Goal: Book appointment/travel/reservation

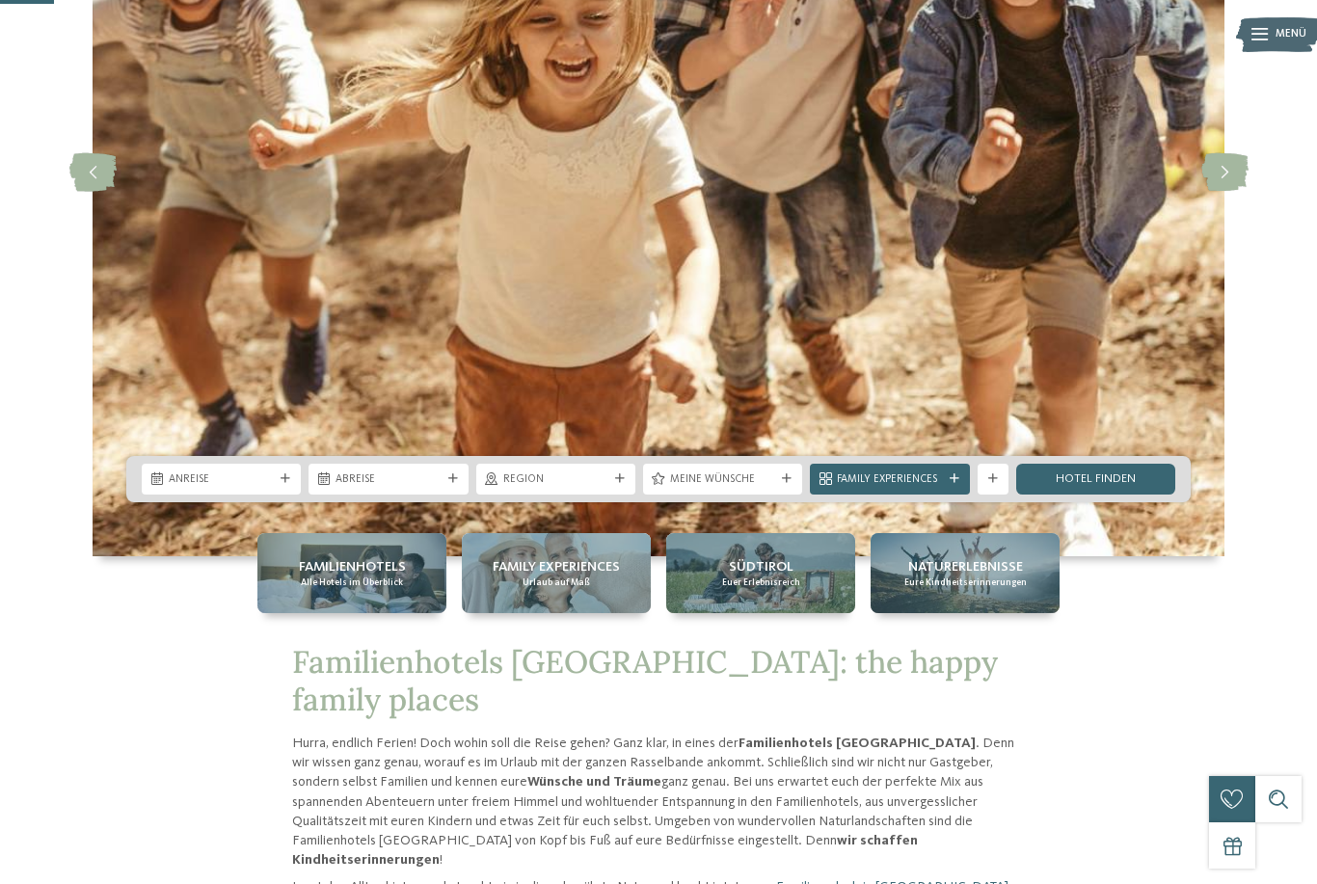
scroll to position [290, 0]
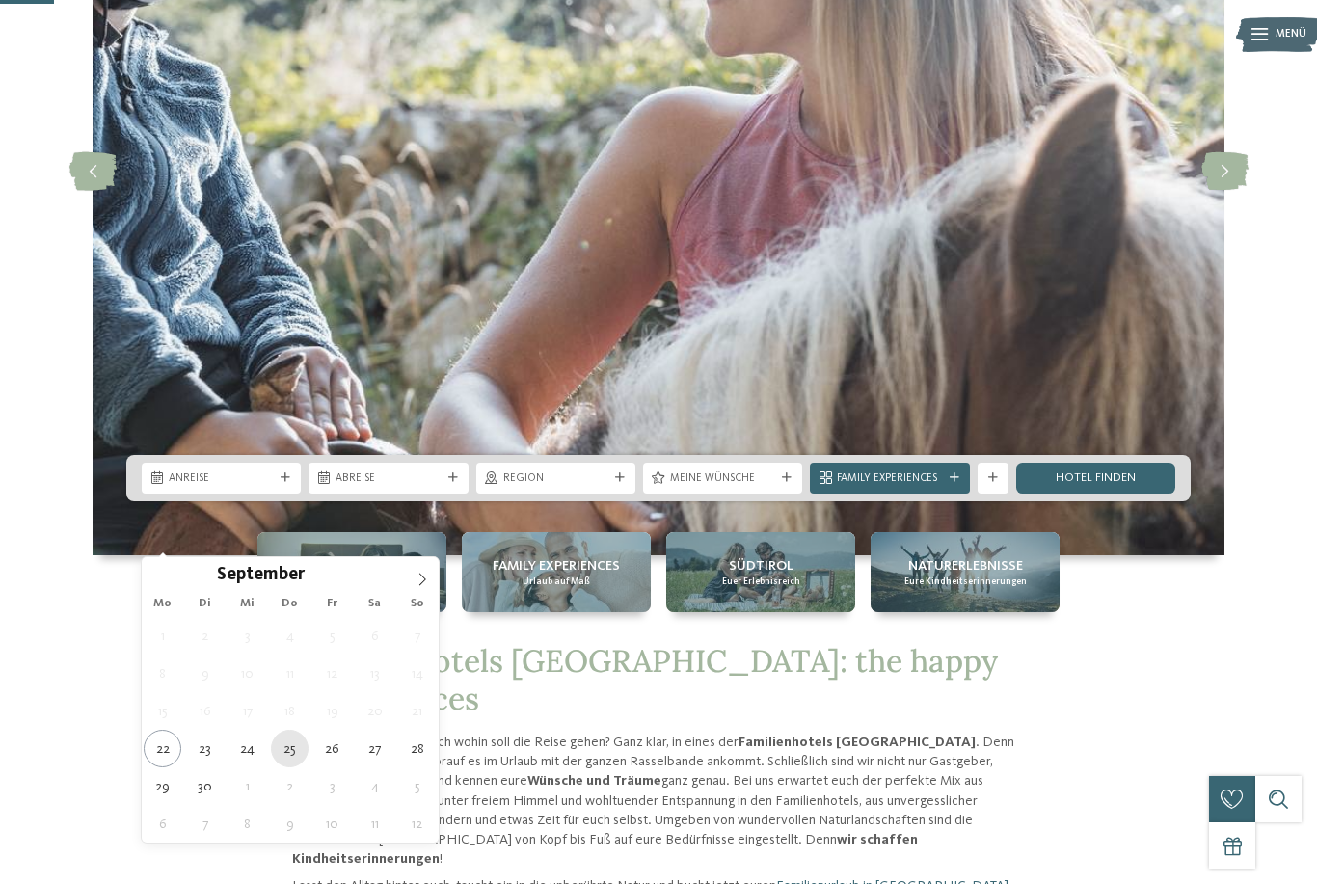
type div "25.09.2025"
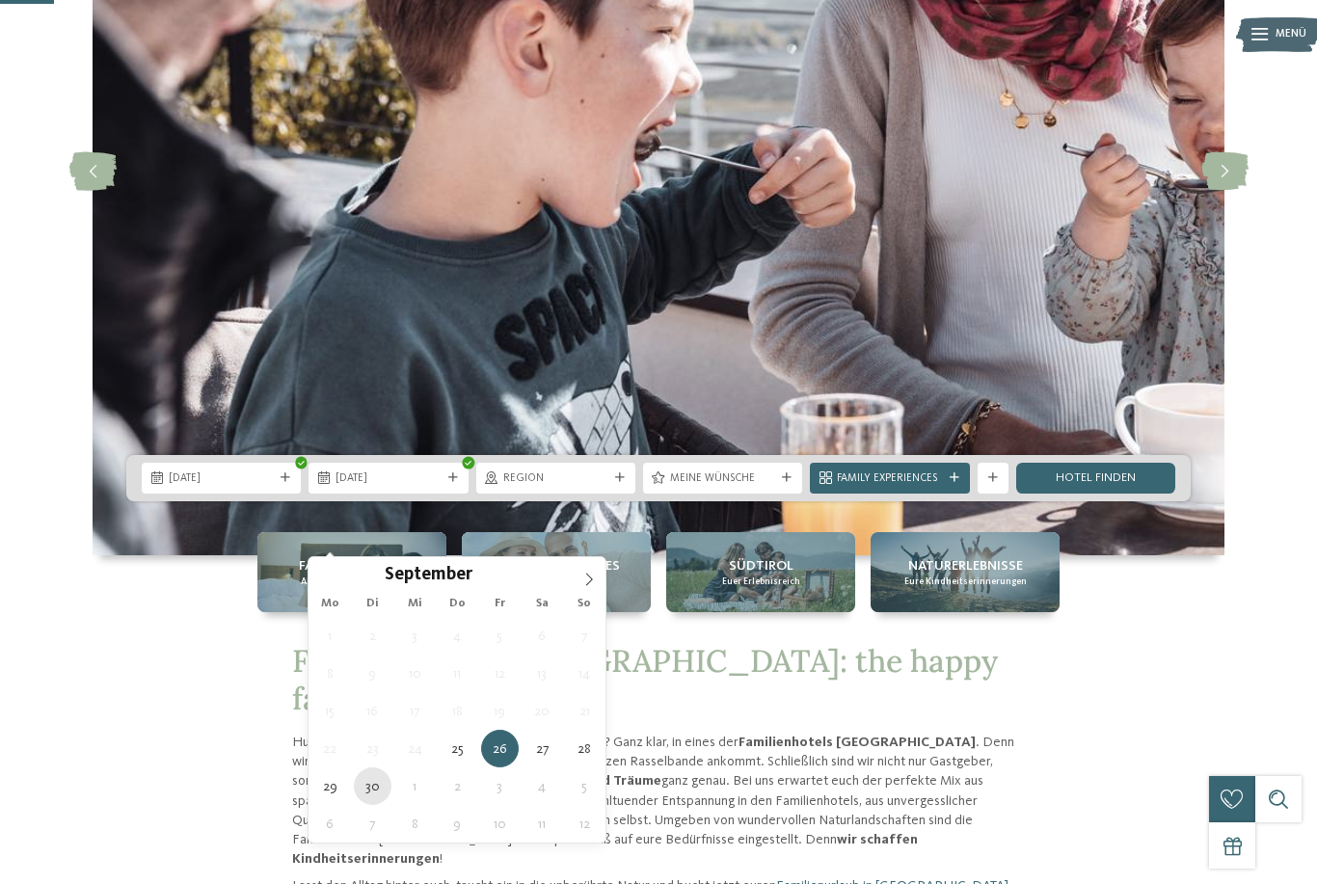
type div "30.09.2025"
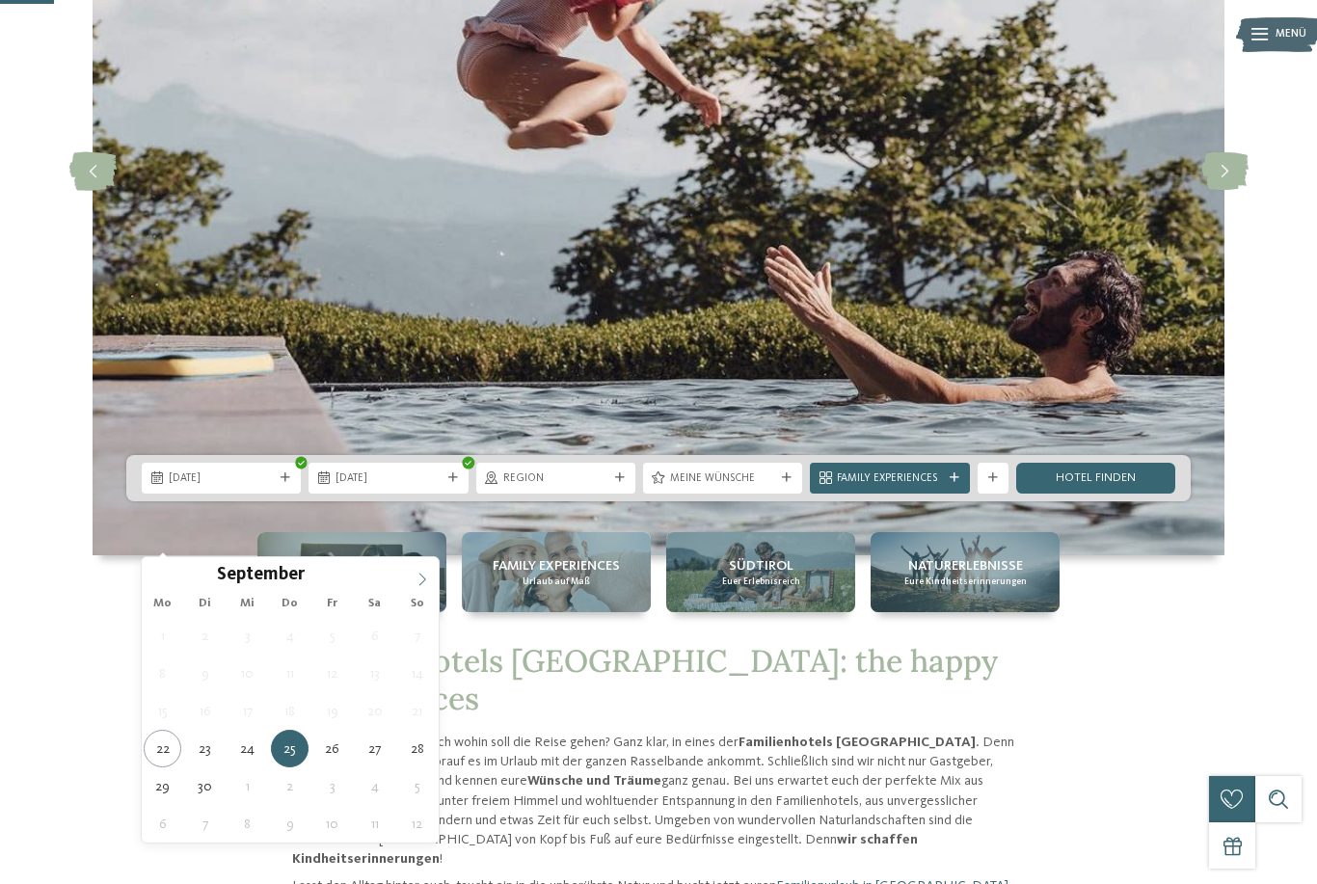
click at [419, 586] on icon at bounding box center [423, 580] width 14 height 14
click at [410, 573] on span at bounding box center [422, 573] width 33 height 33
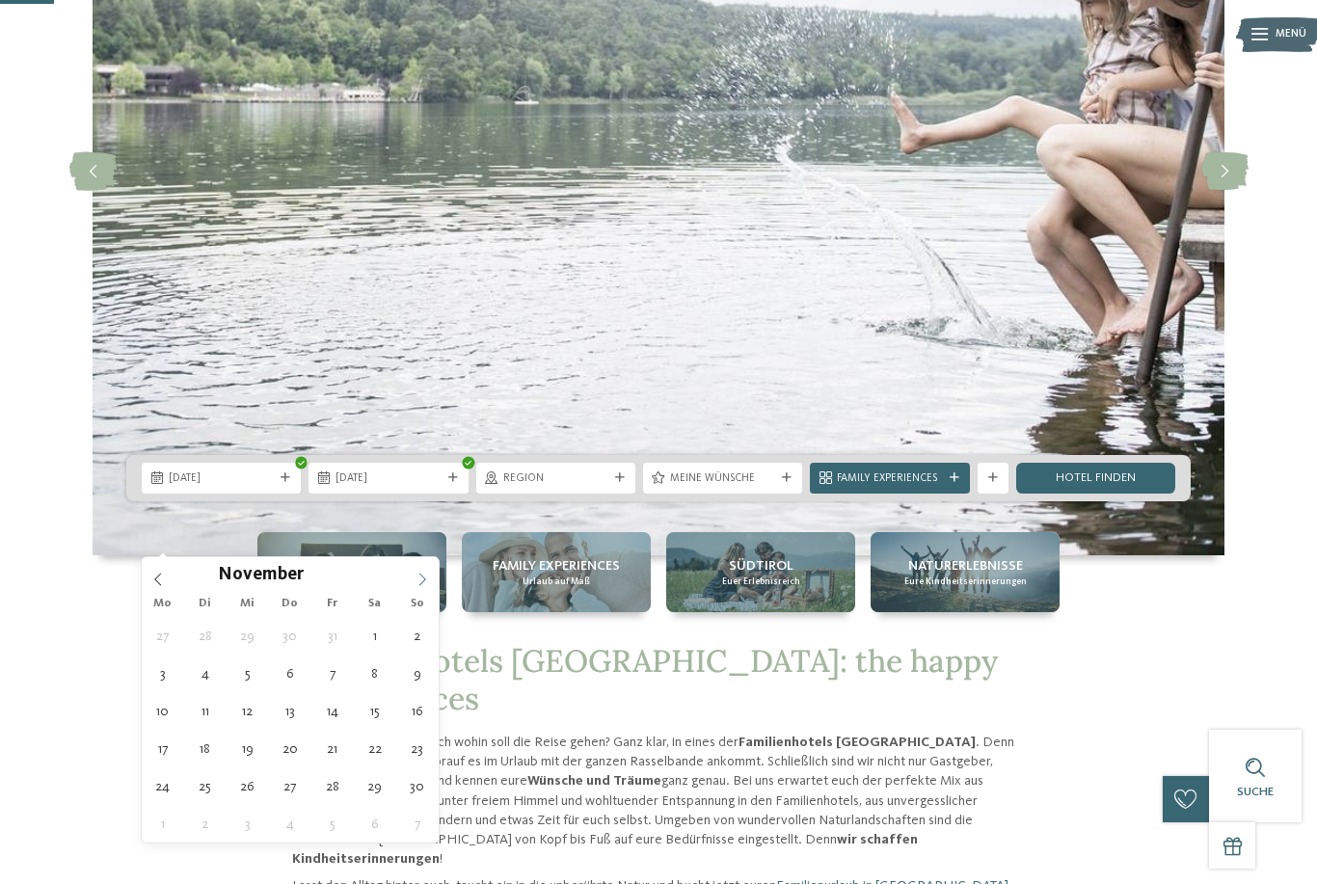
click at [413, 577] on span at bounding box center [422, 573] width 33 height 33
type div "25.12.2025"
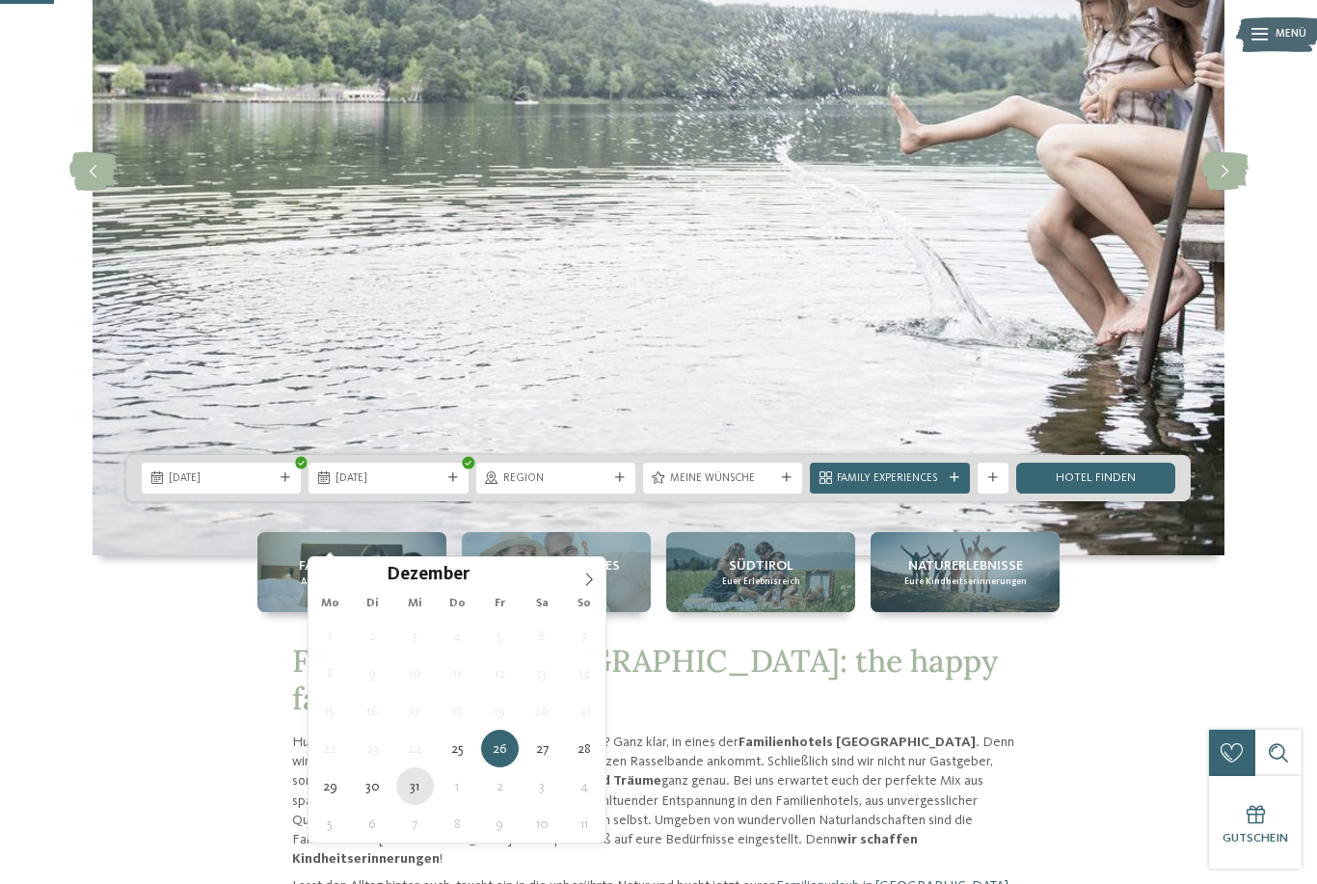
type div "31.12.2025"
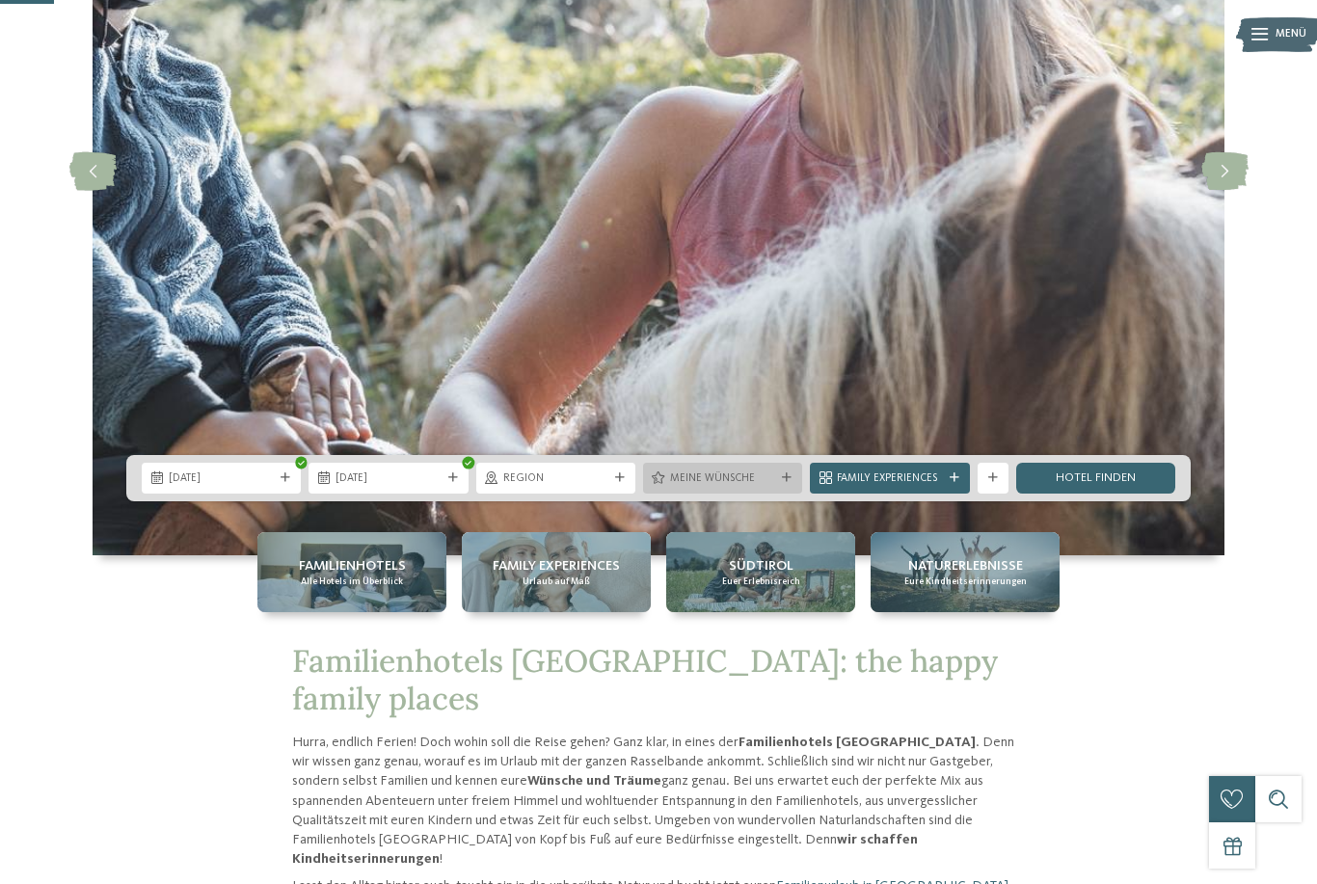
click at [749, 487] on span "Meine Wünsche" at bounding box center [722, 479] width 105 height 15
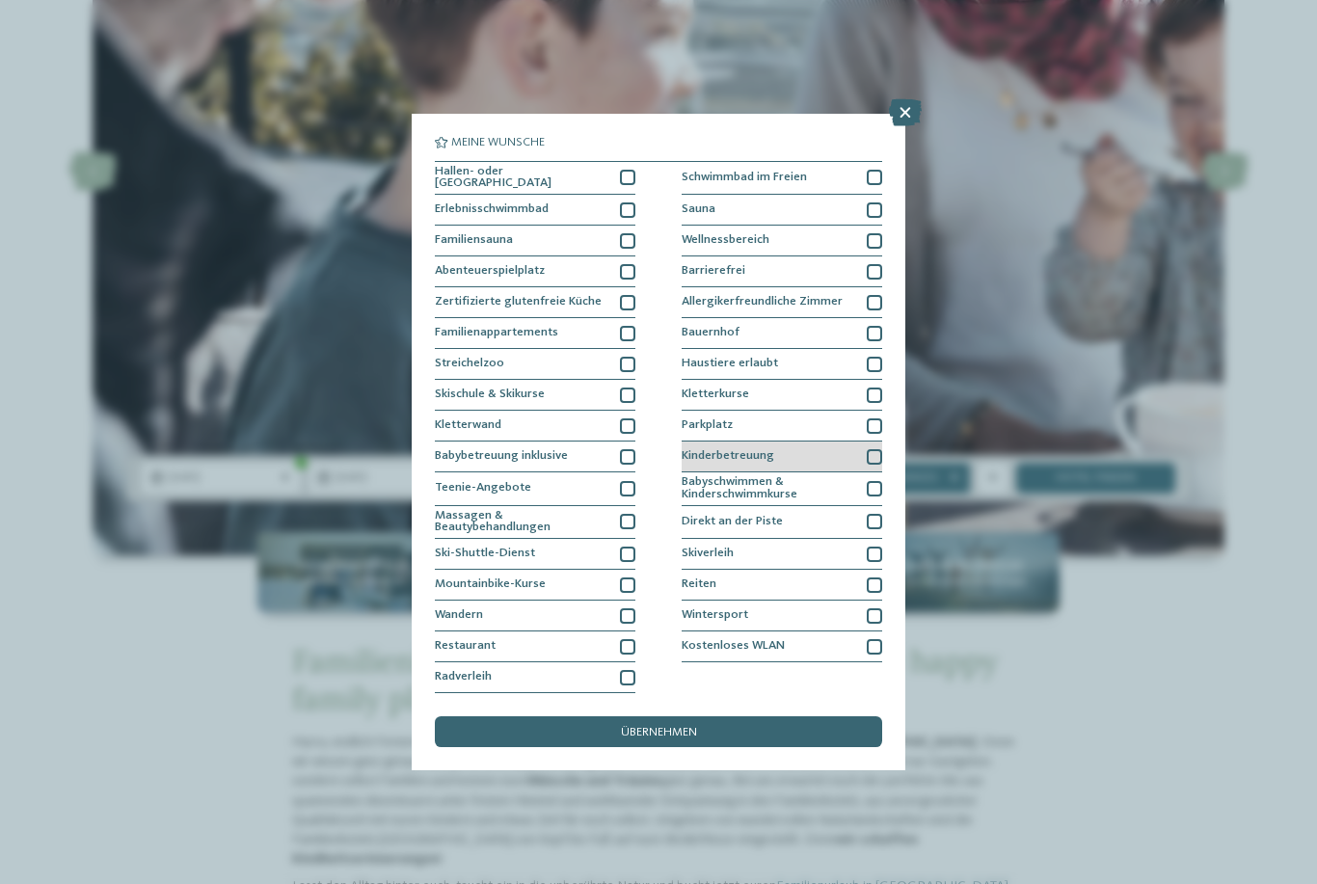
click at [872, 442] on div "Kinderbetreuung" at bounding box center [782, 457] width 201 height 31
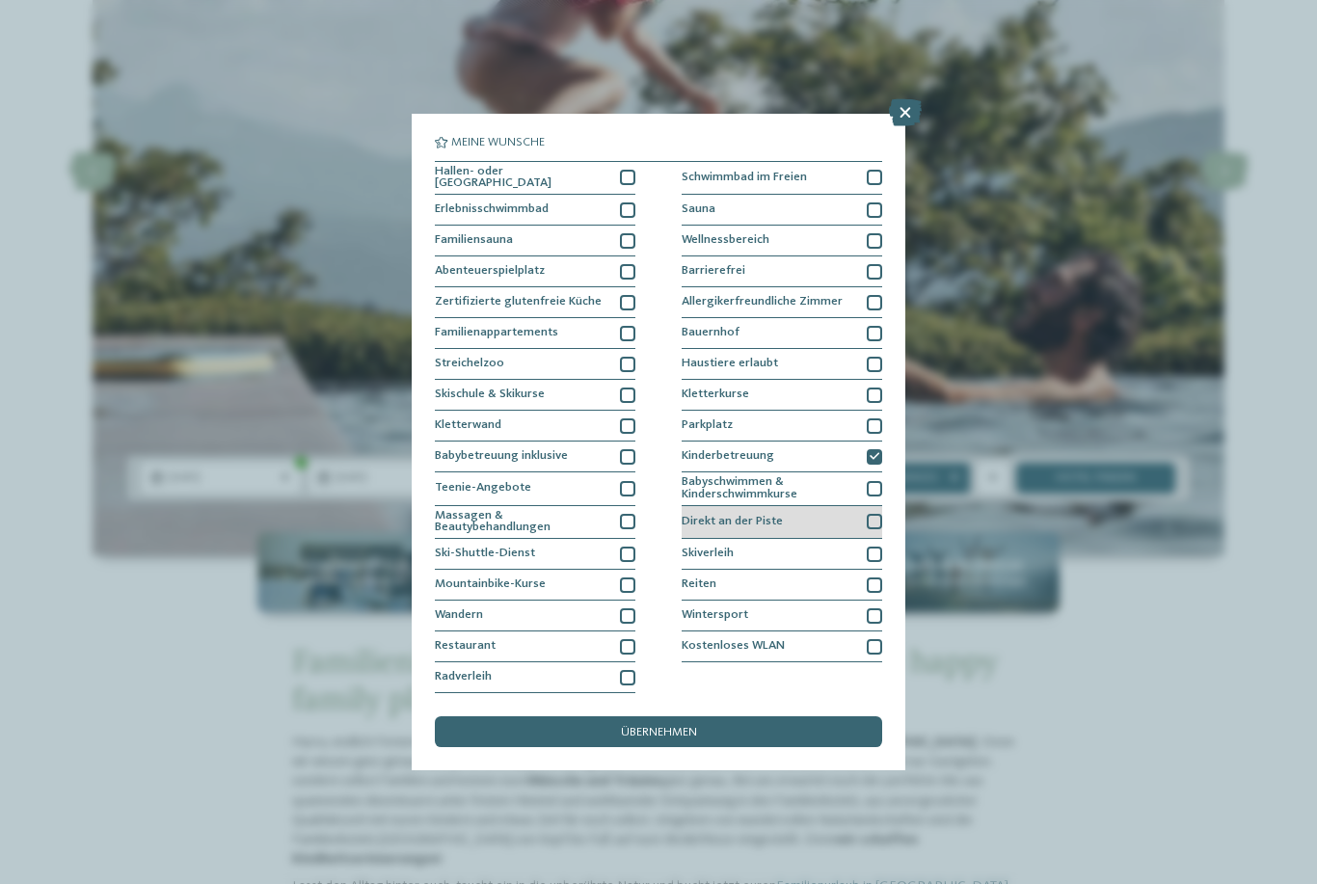
click at [875, 514] on div at bounding box center [874, 521] width 15 height 15
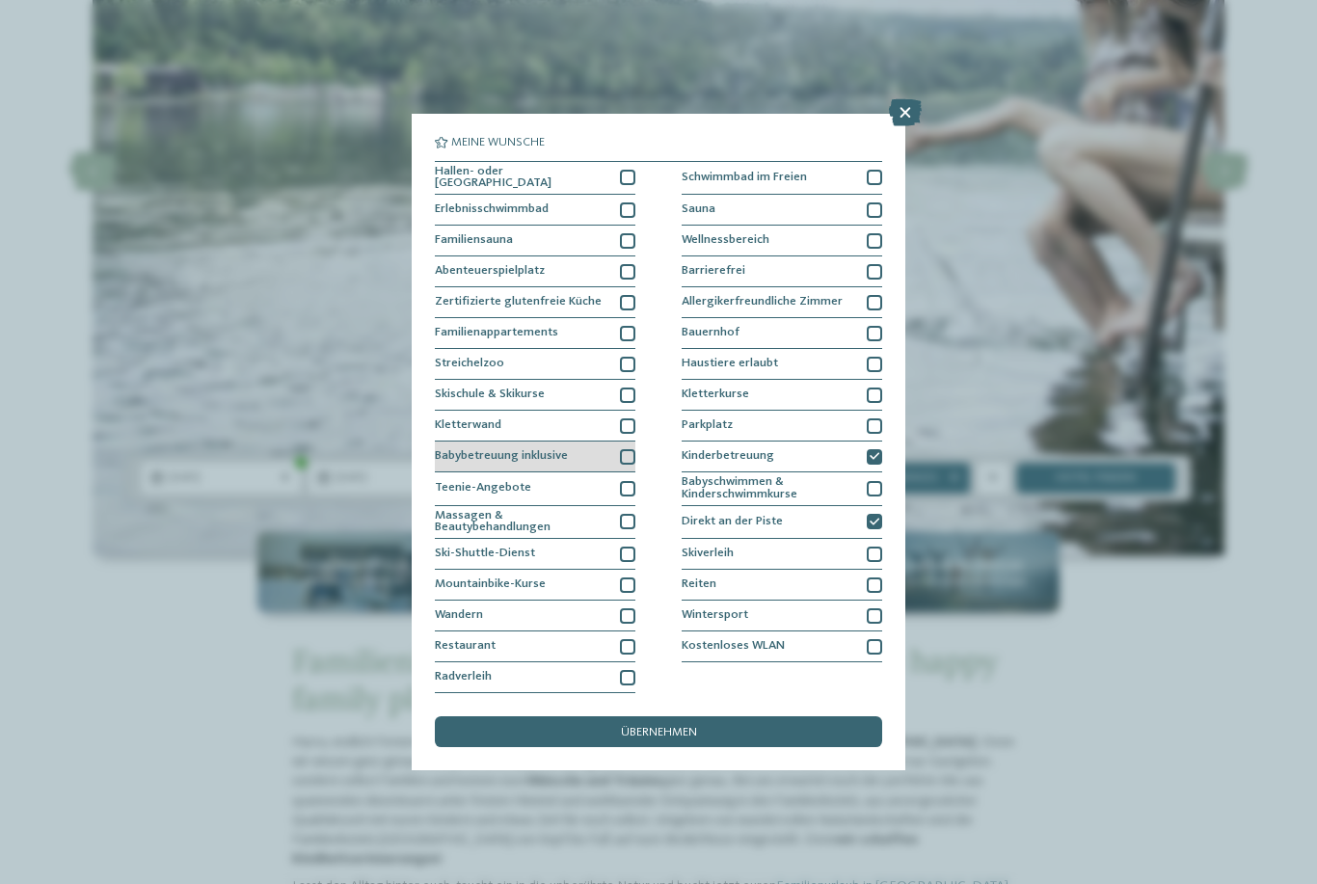
click at [630, 449] on div at bounding box center [627, 456] width 15 height 15
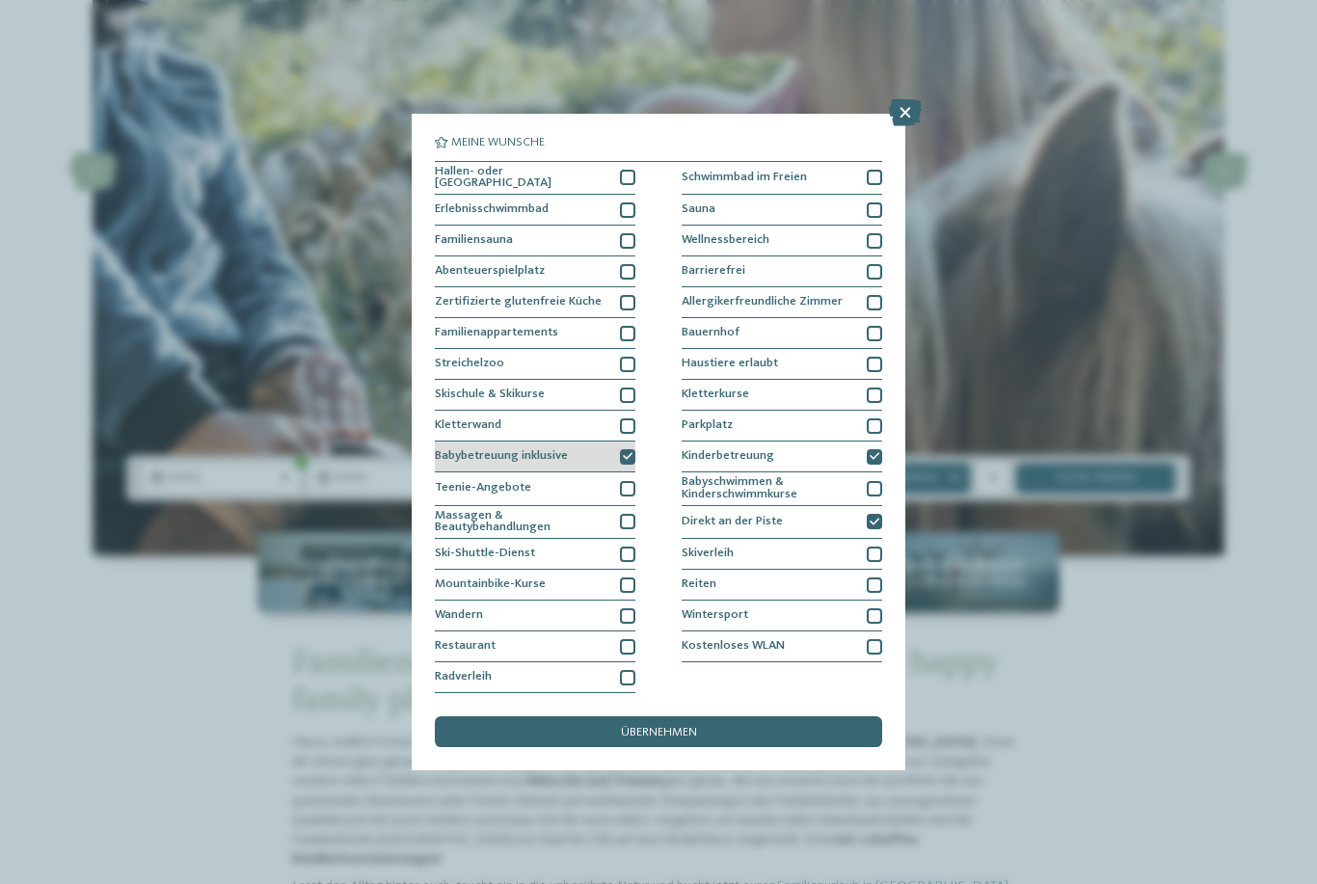
scroll to position [75, 0]
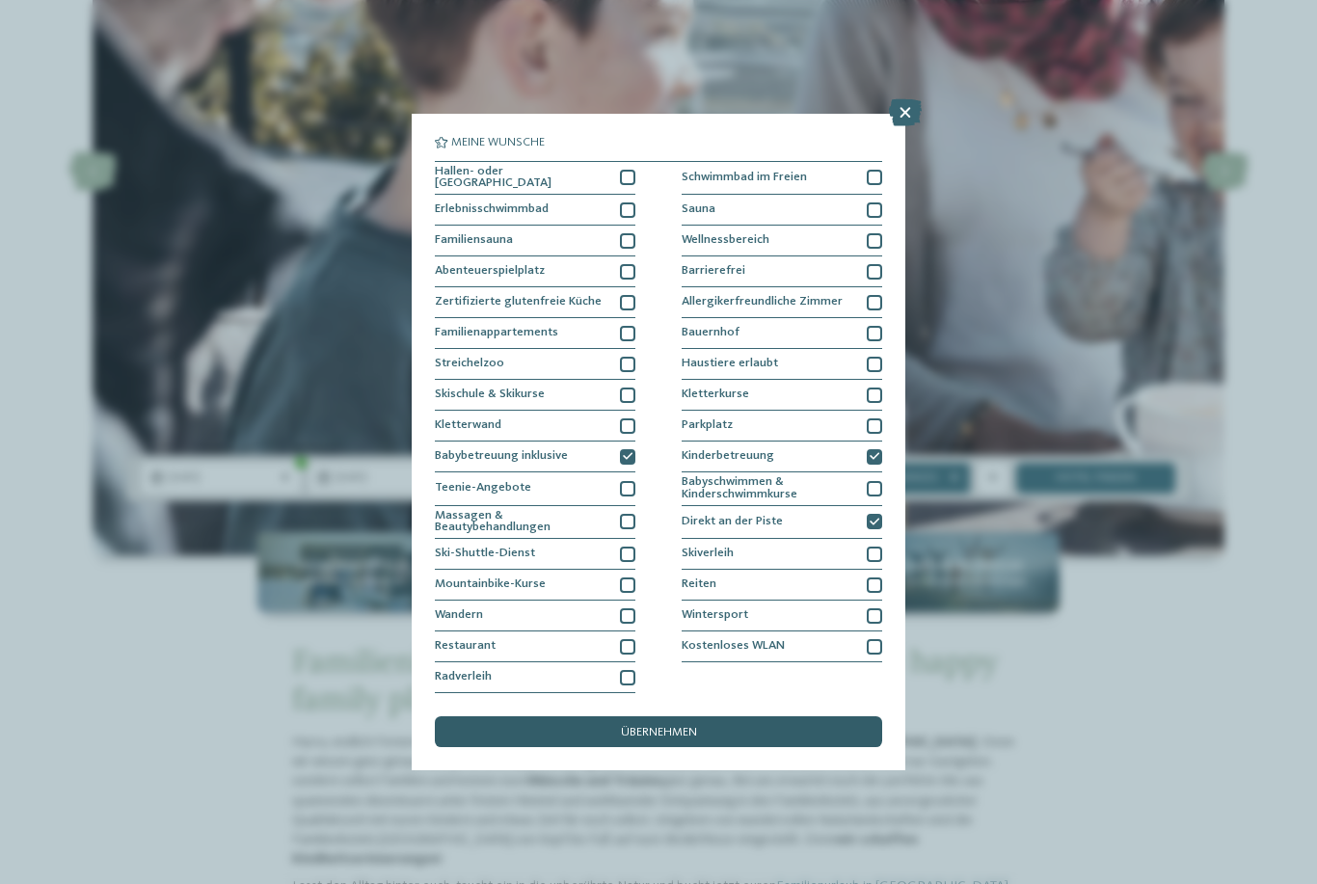
click at [680, 727] on span "übernehmen" at bounding box center [659, 733] width 76 height 13
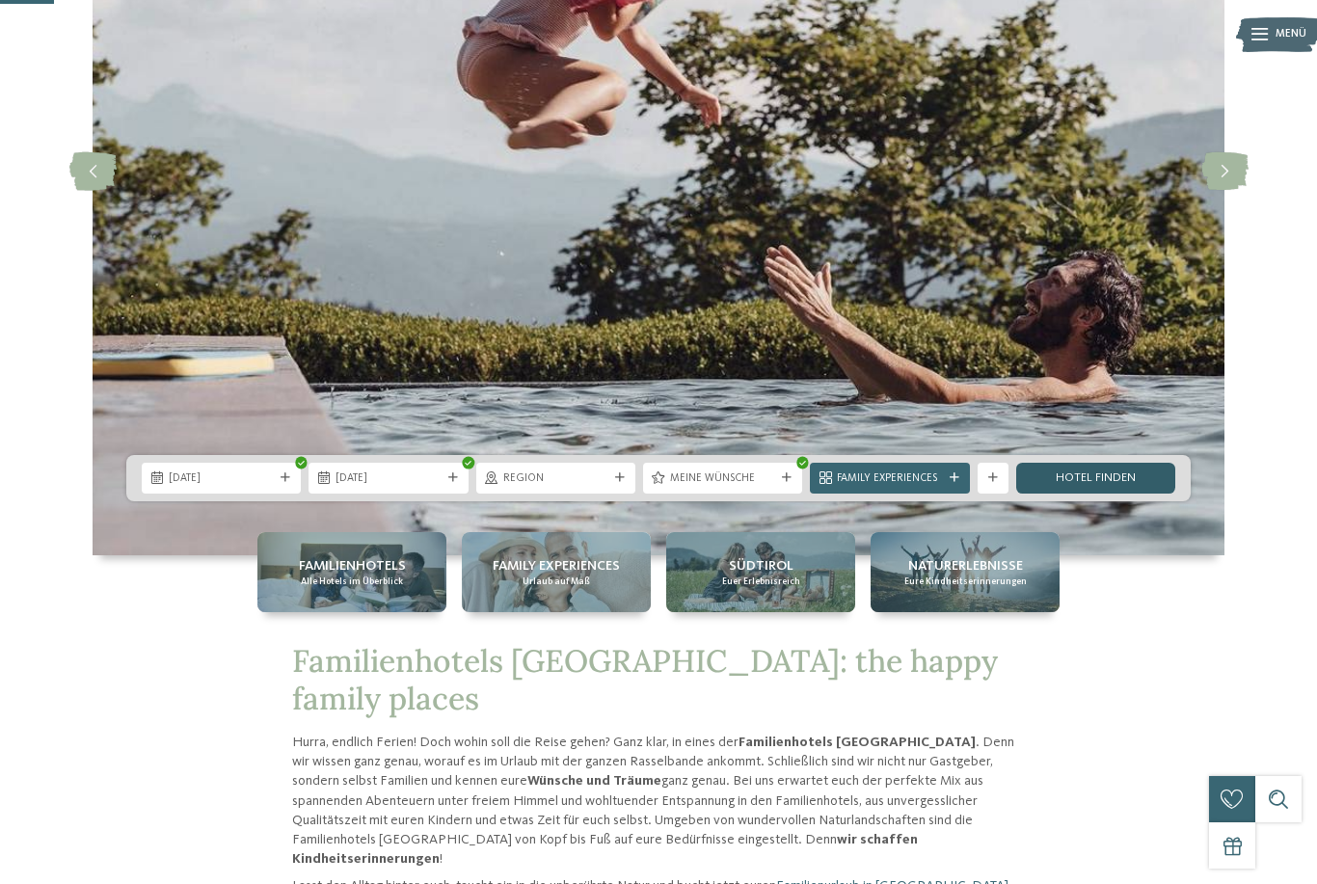
click at [1093, 494] on link "Hotel finden" at bounding box center [1095, 478] width 159 height 31
click at [1110, 442] on img at bounding box center [659, 171] width 1132 height 769
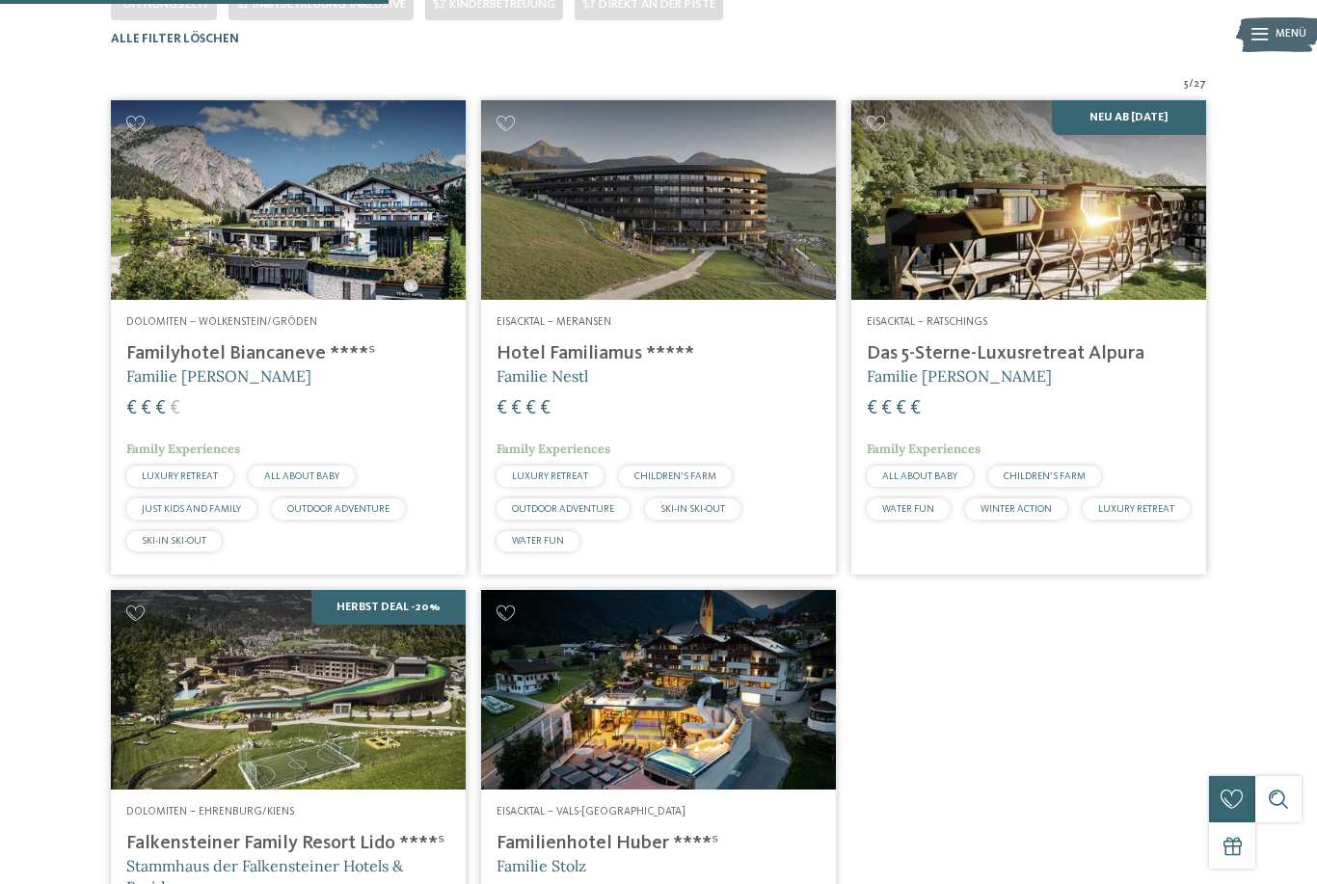
scroll to position [455, 0]
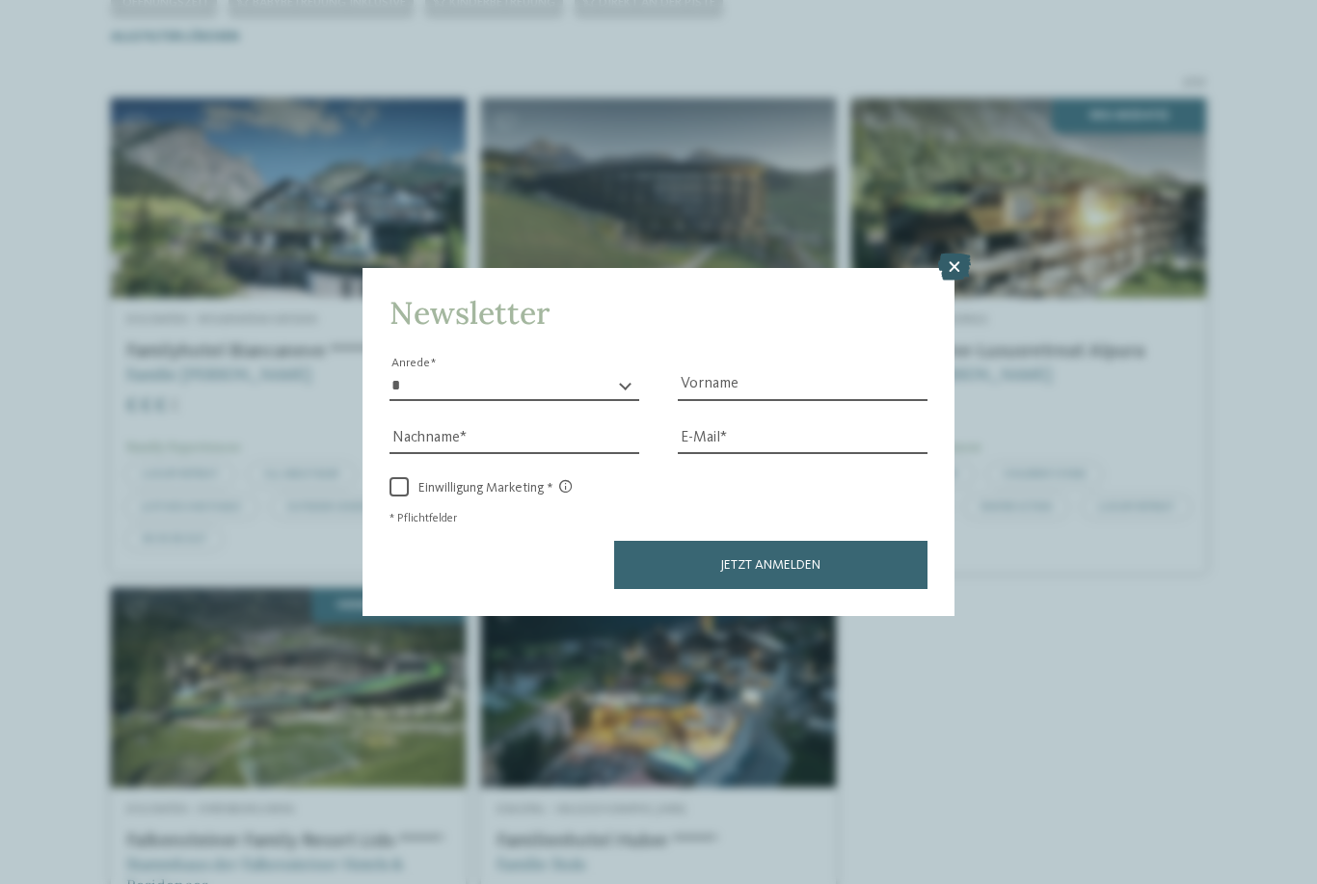
click at [945, 254] on icon at bounding box center [954, 267] width 33 height 27
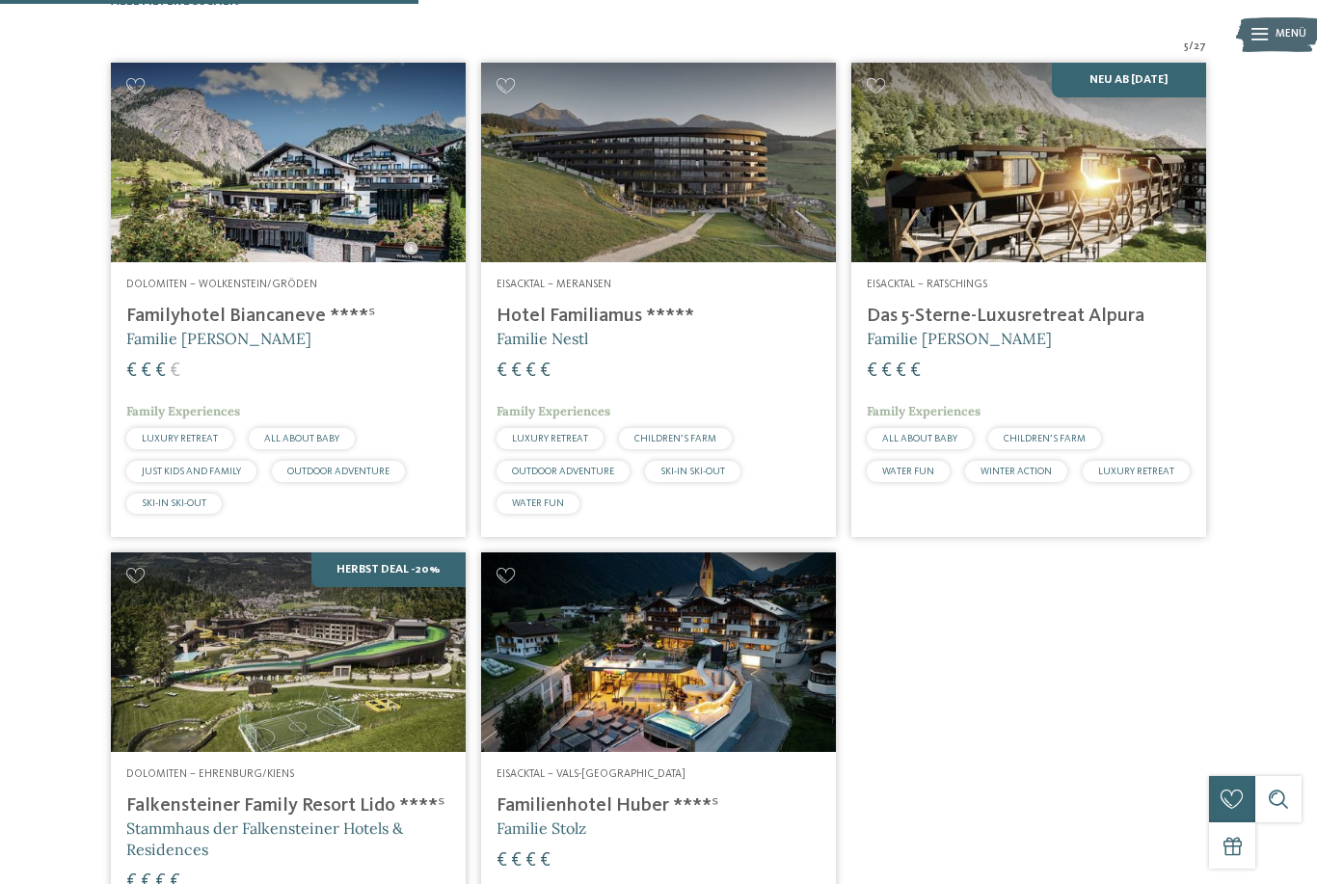
scroll to position [488, 0]
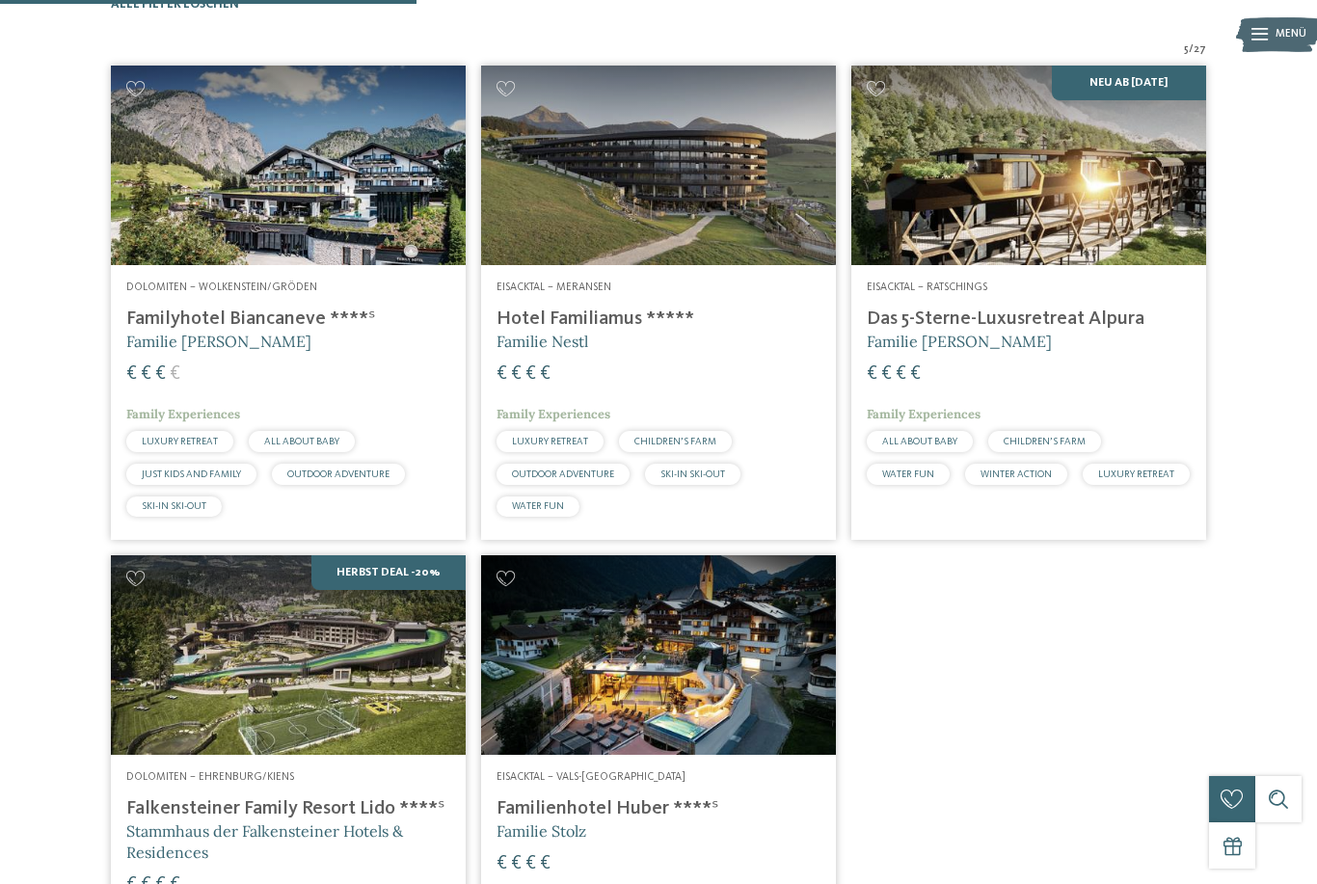
click at [1073, 331] on h4 "Das 5-Sterne-Luxusretreat Alpura" at bounding box center [1029, 319] width 324 height 23
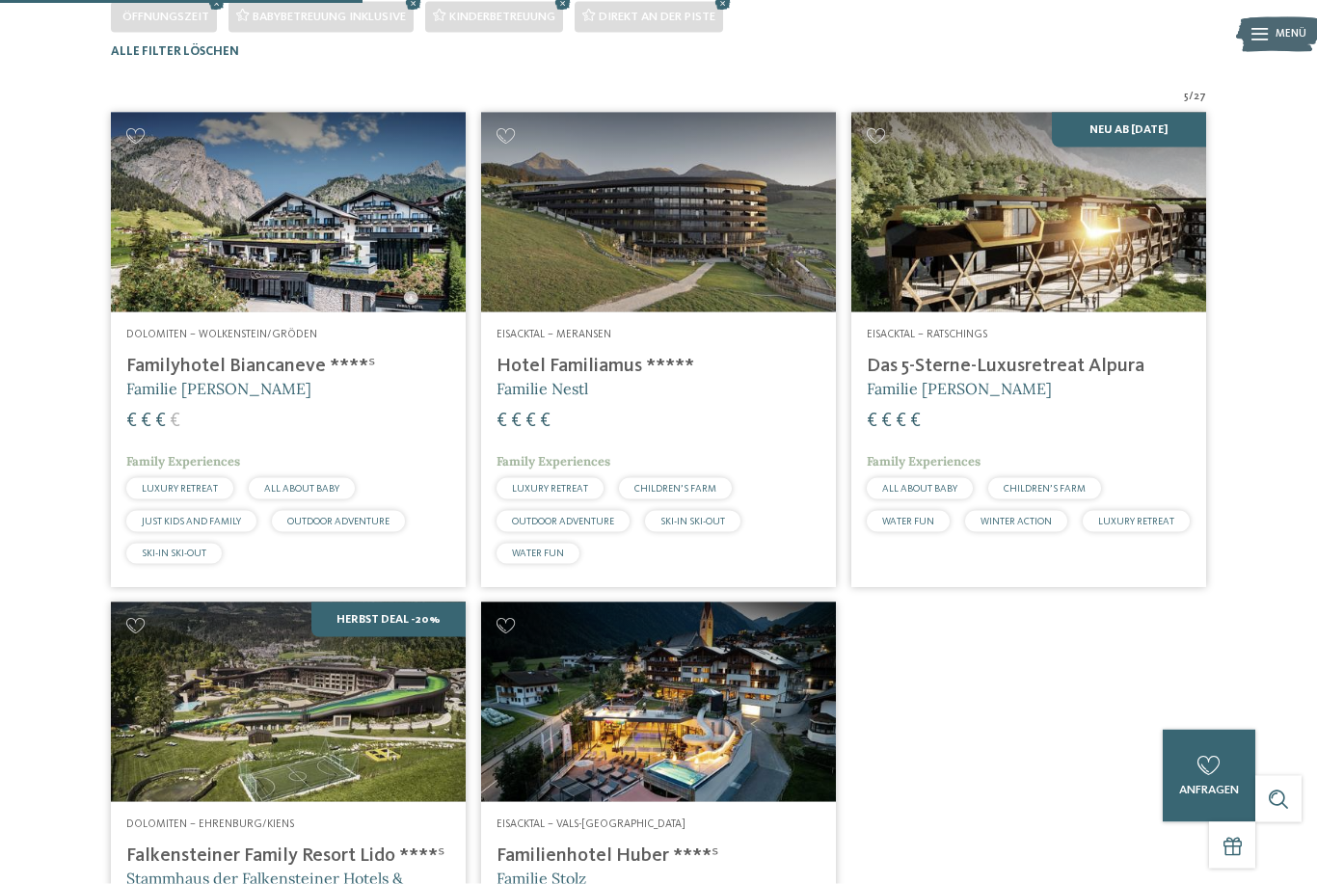
scroll to position [442, 0]
click at [690, 280] on img at bounding box center [658, 212] width 355 height 200
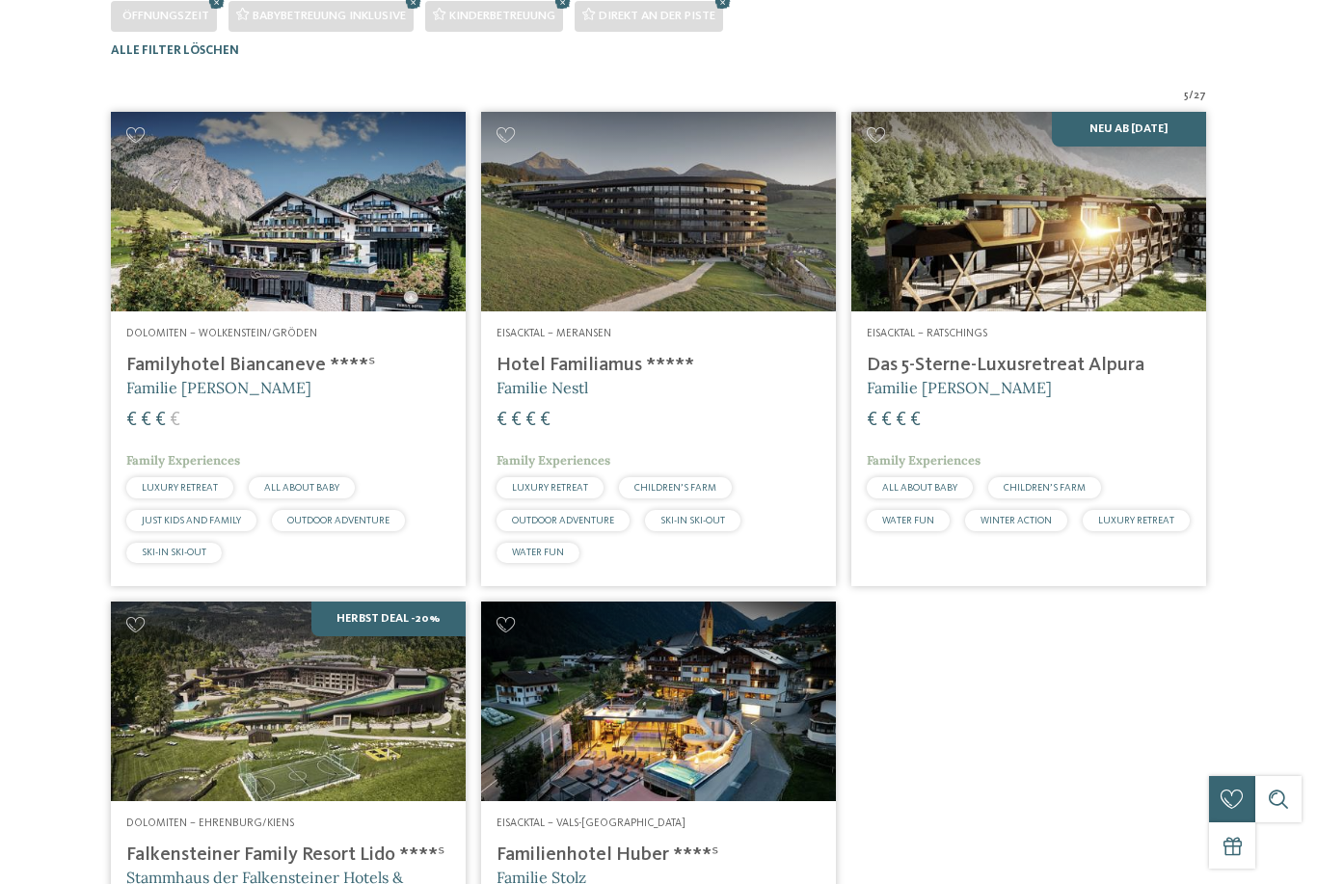
scroll to position [0, 0]
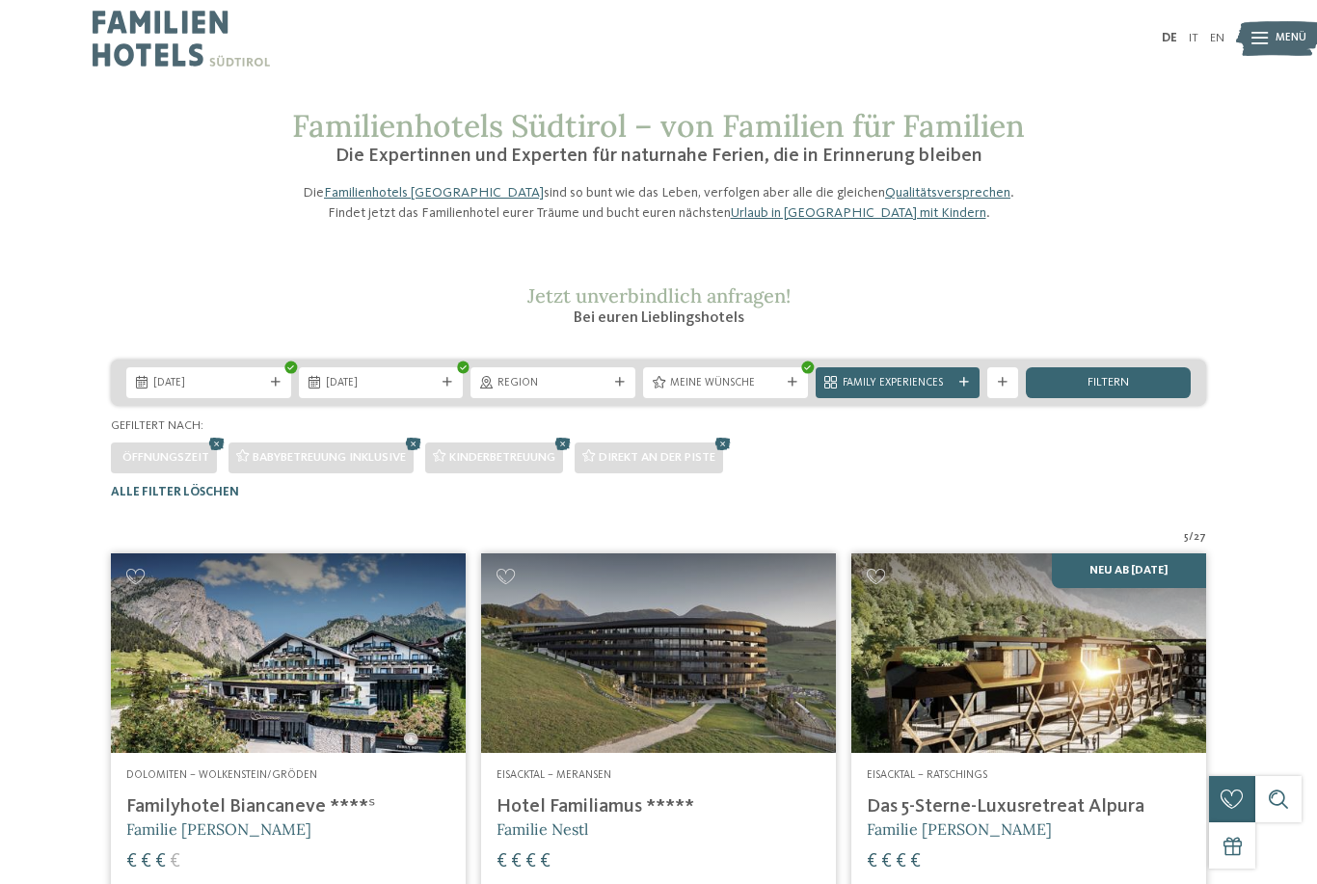
click at [962, 706] on img at bounding box center [1029, 654] width 355 height 200
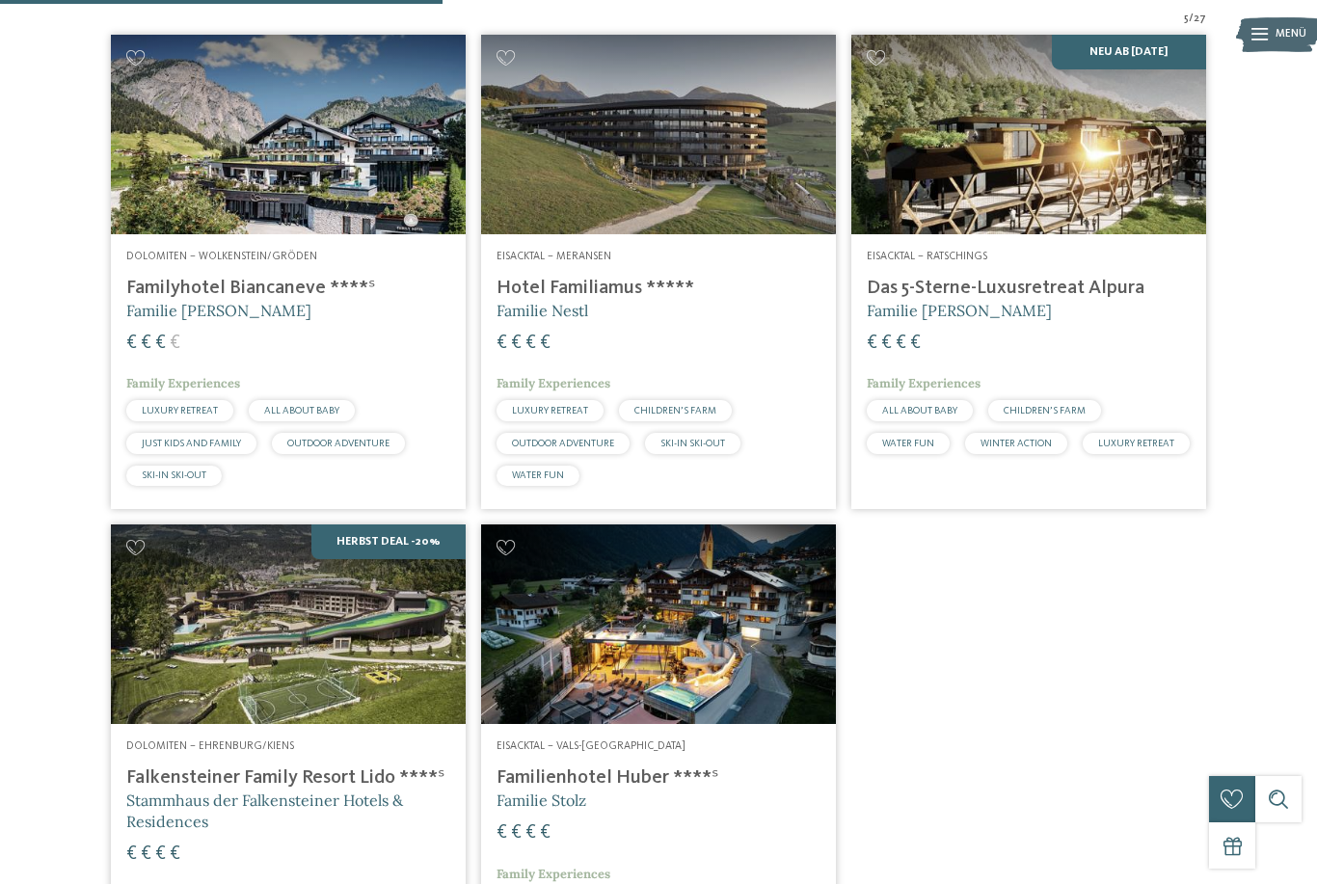
scroll to position [518, 0]
click at [246, 669] on img at bounding box center [288, 626] width 355 height 200
click at [220, 691] on img at bounding box center [288, 626] width 355 height 200
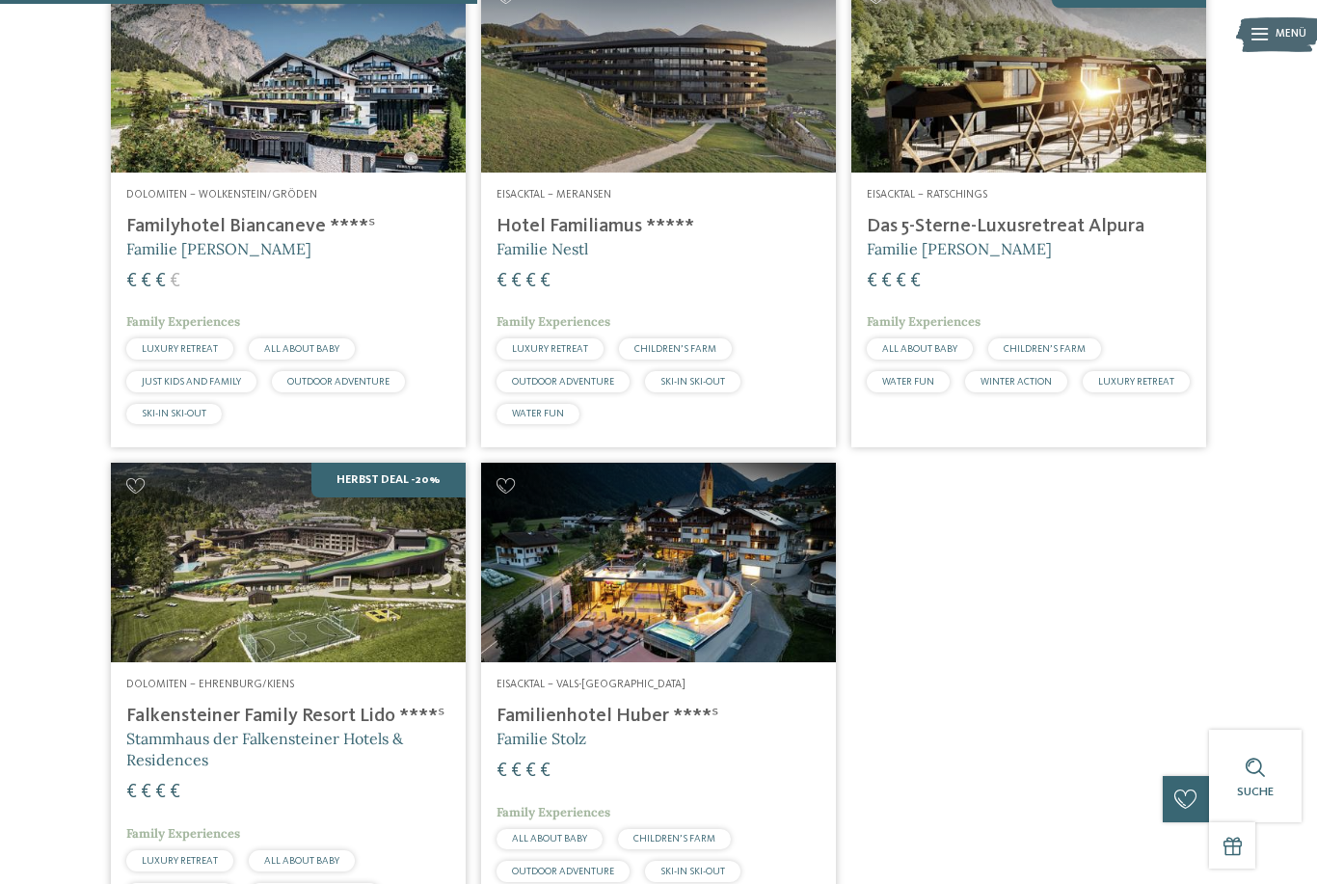
click at [209, 705] on h4 "Falkensteiner Family Resort Lido ****ˢ" at bounding box center [288, 716] width 324 height 23
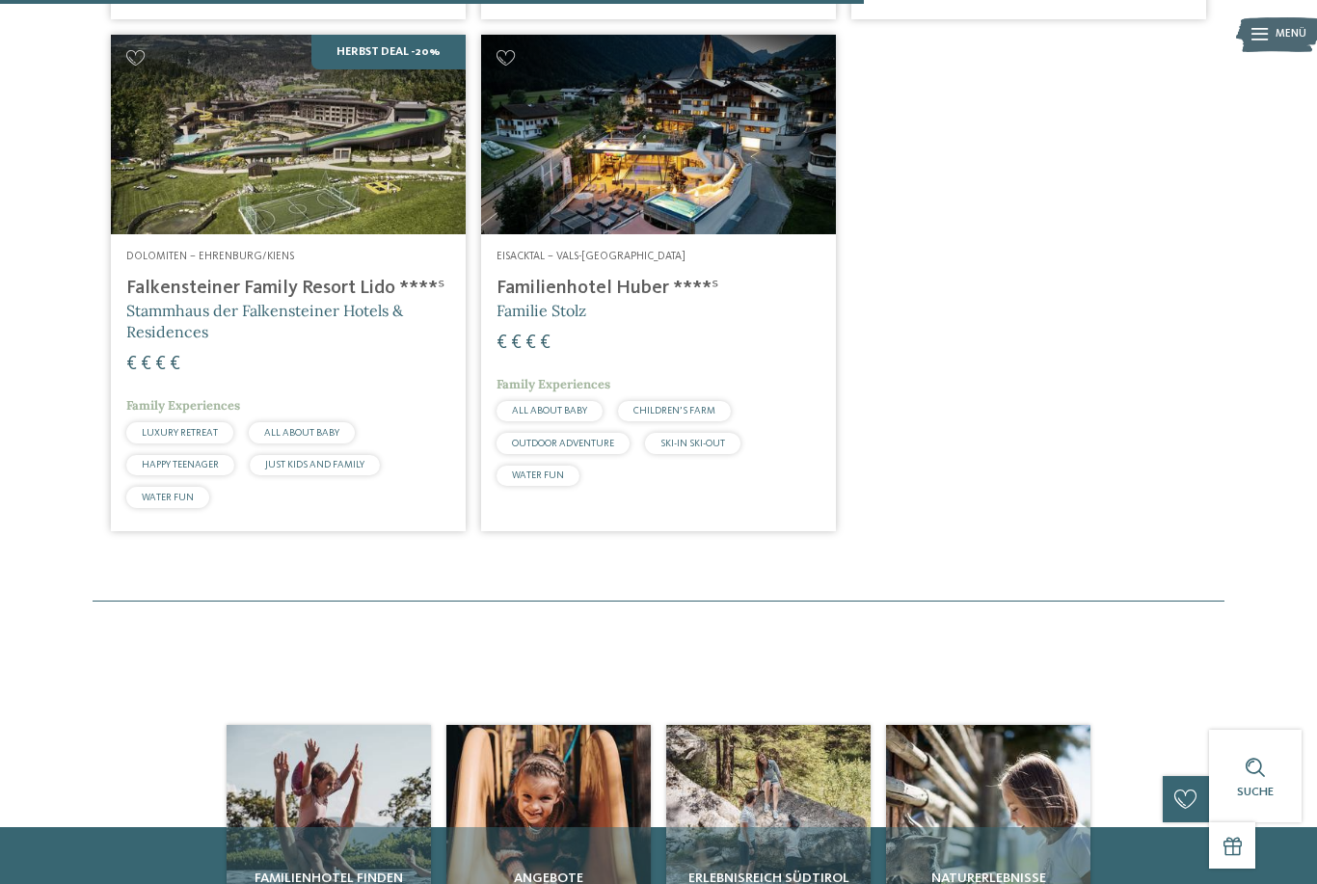
scroll to position [1037, 0]
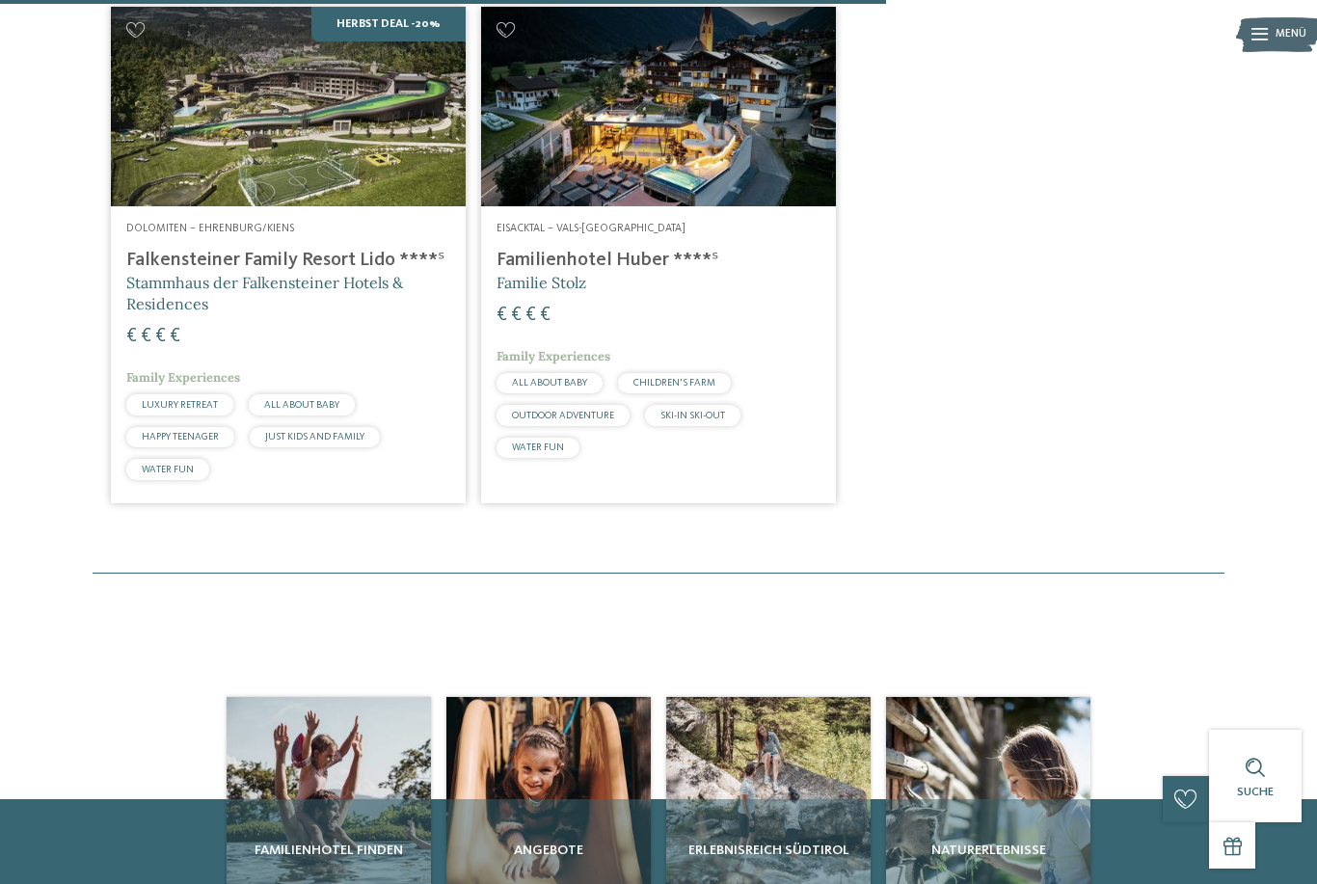
click at [669, 363] on div "Eisacktal – Vals-Mühlbach Familienhotel Huber ****ˢ Familie Stolz € € € € Famil…" at bounding box center [658, 343] width 355 height 275
click at [651, 272] on h5 "Familie Stolz" at bounding box center [659, 282] width 324 height 21
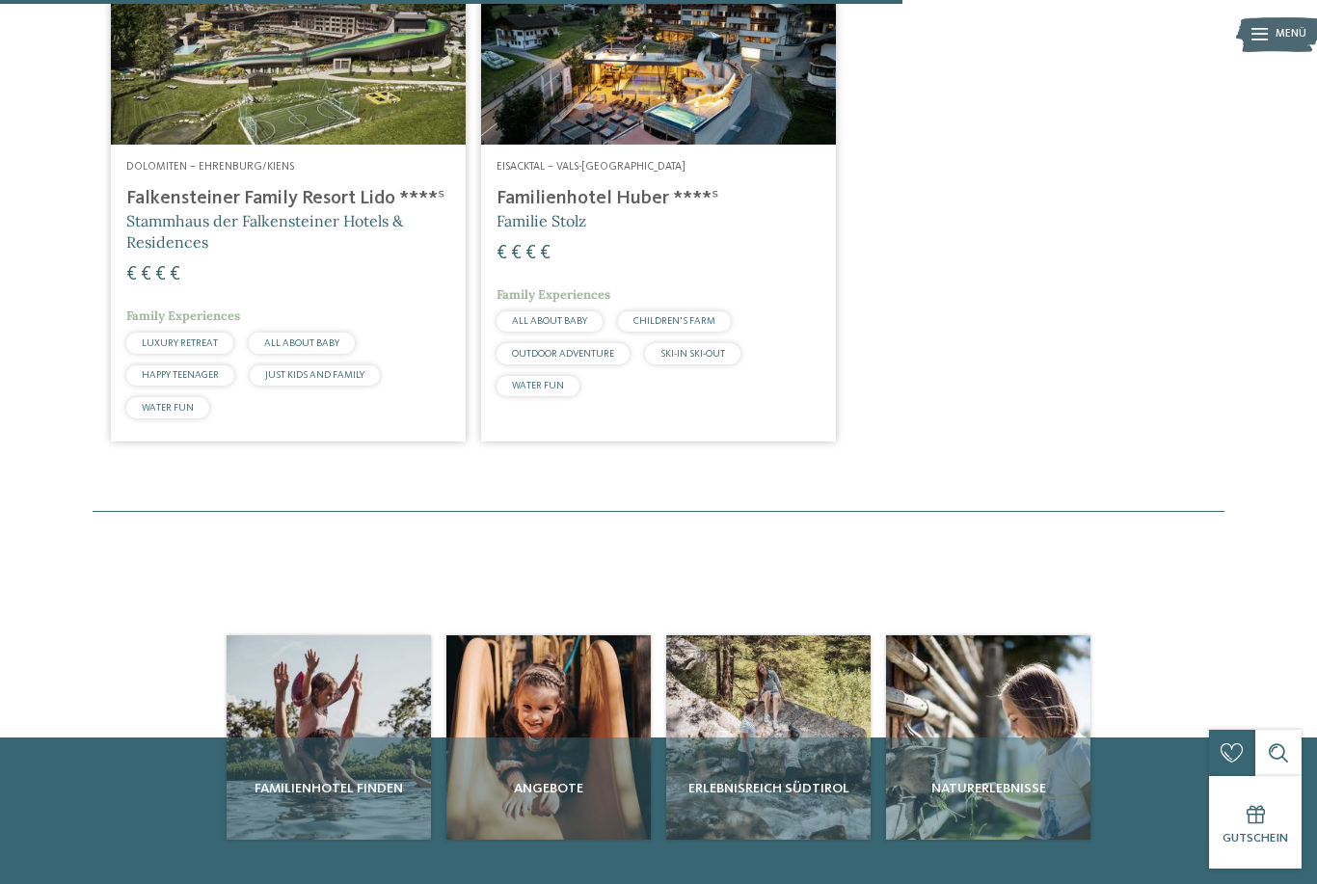
click at [724, 176] on address "Eisacktal – Vals-[GEOGRAPHIC_DATA]" at bounding box center [659, 167] width 324 height 15
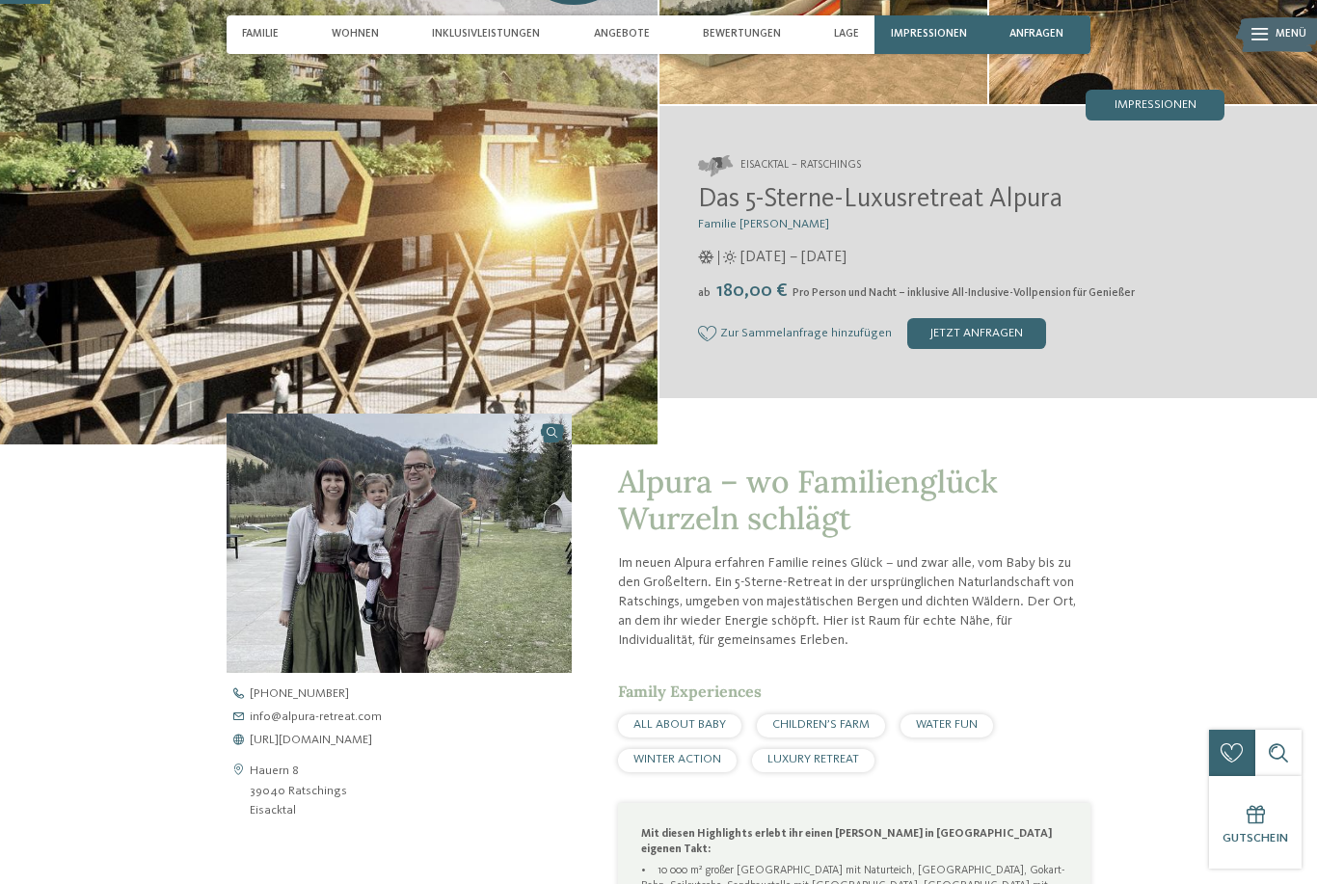
scroll to position [213, 0]
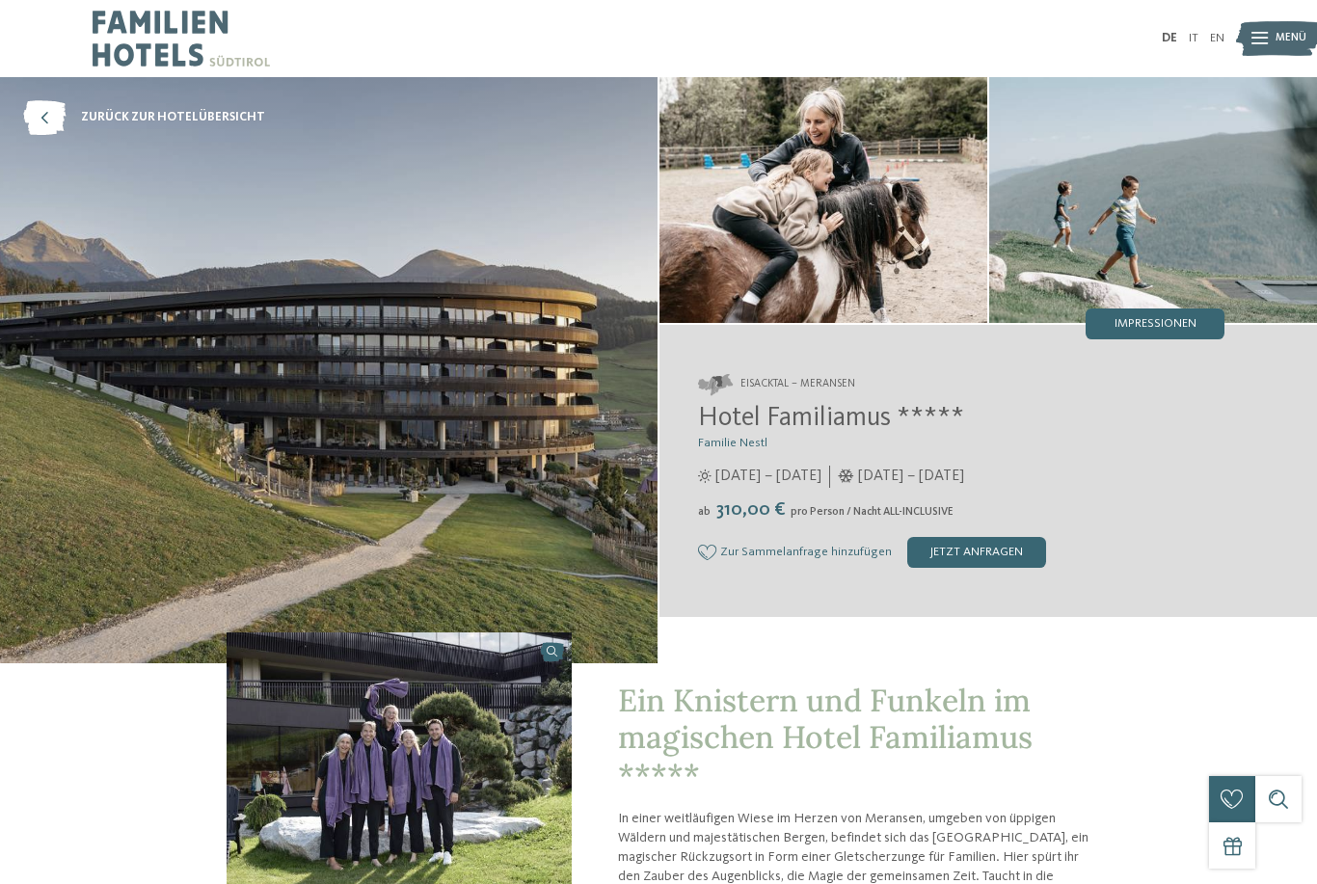
click at [756, 559] on span "Zur Sammelanfrage hinzufügen" at bounding box center [806, 553] width 172 height 14
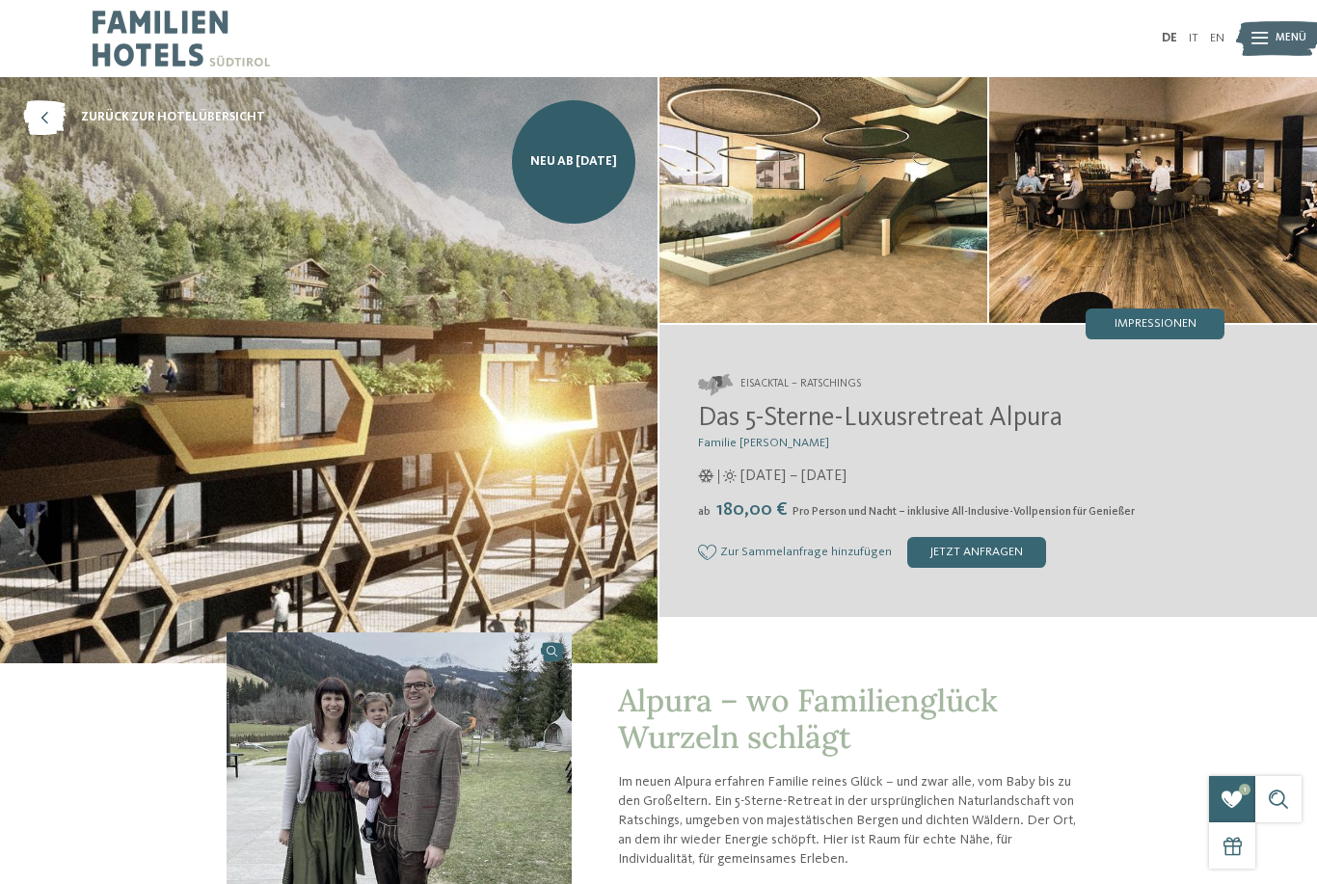
click at [707, 560] on icon at bounding box center [707, 552] width 18 height 15
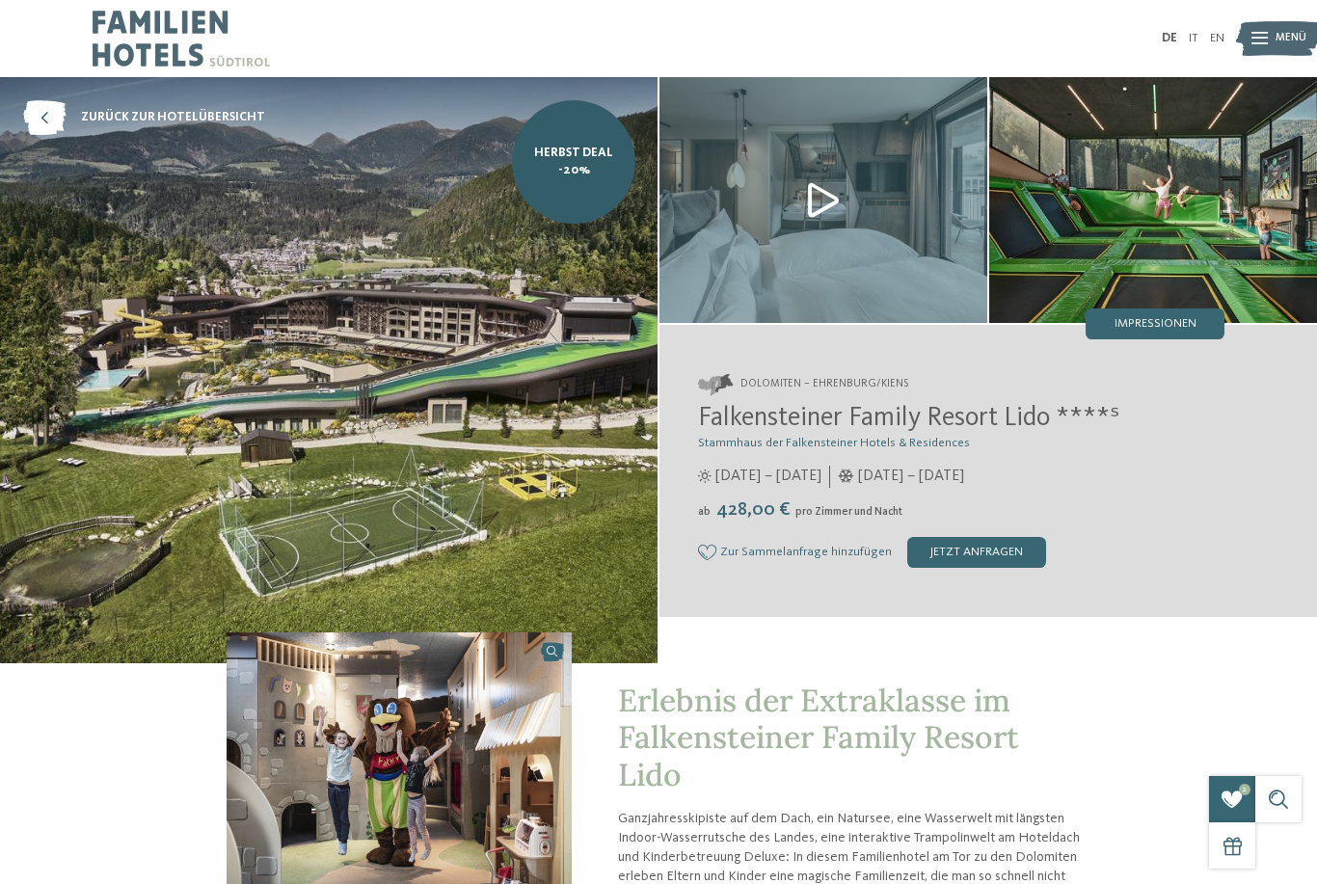
click at [737, 547] on div "Zur Sammelanfrage hinzufügen Von der Sammelanfrage entfernen jetzt anfragen" at bounding box center [961, 552] width 527 height 31
click at [729, 559] on span "Zur Sammelanfrage hinzufügen" at bounding box center [806, 553] width 172 height 14
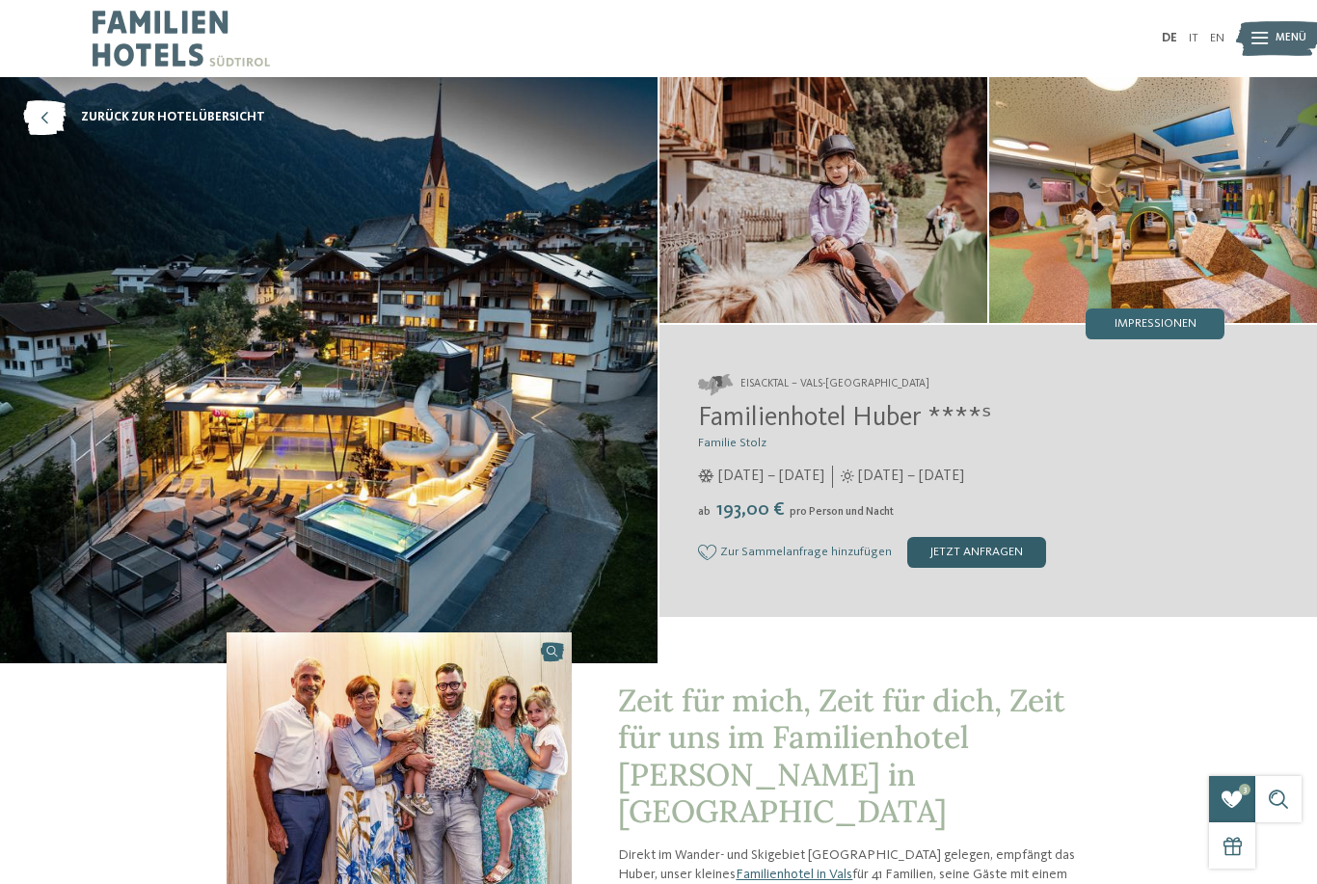
click at [978, 568] on div "jetzt anfragen" at bounding box center [976, 552] width 139 height 31
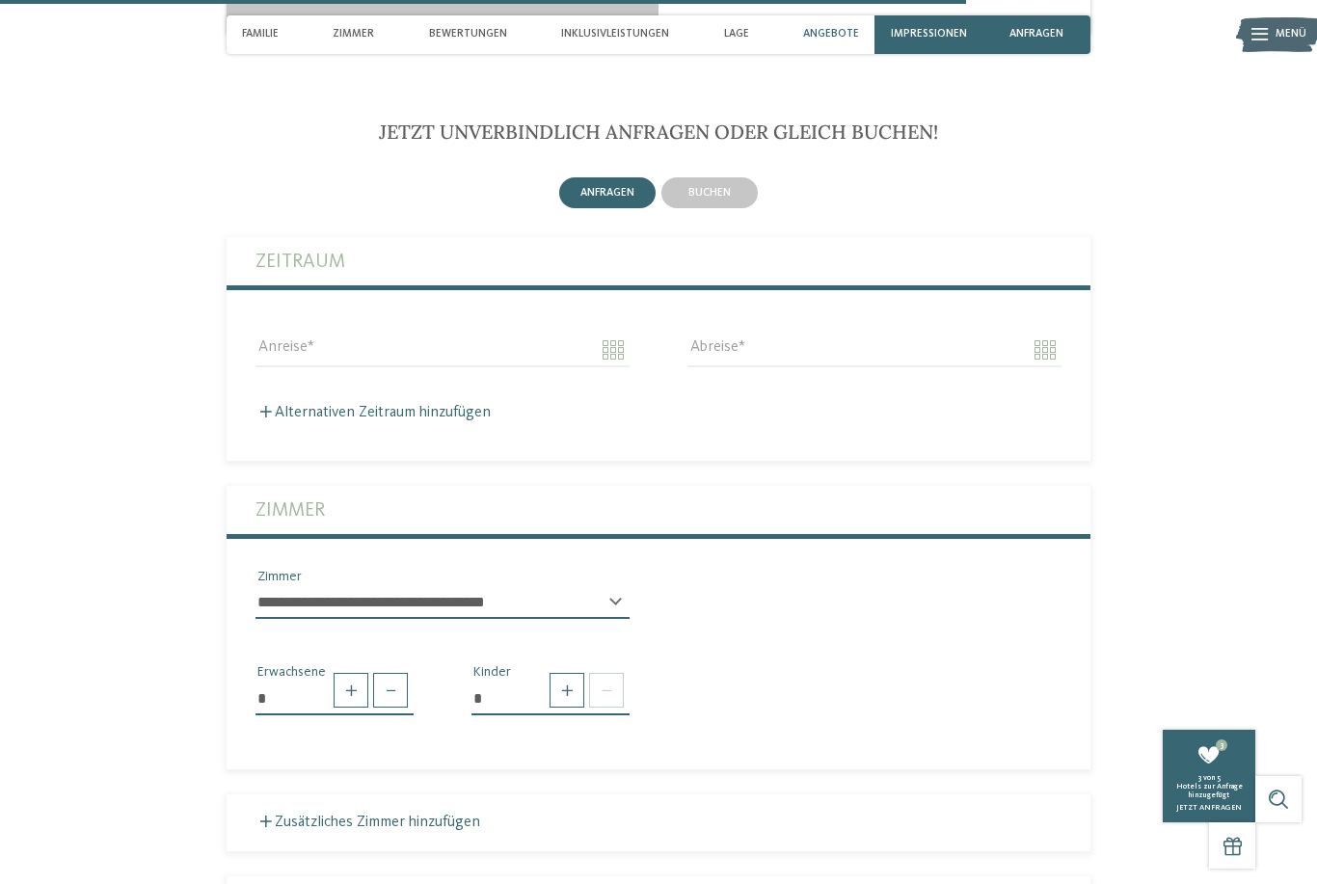
scroll to position [4078, 0]
click at [284, 335] on input "Anreise" at bounding box center [443, 351] width 374 height 33
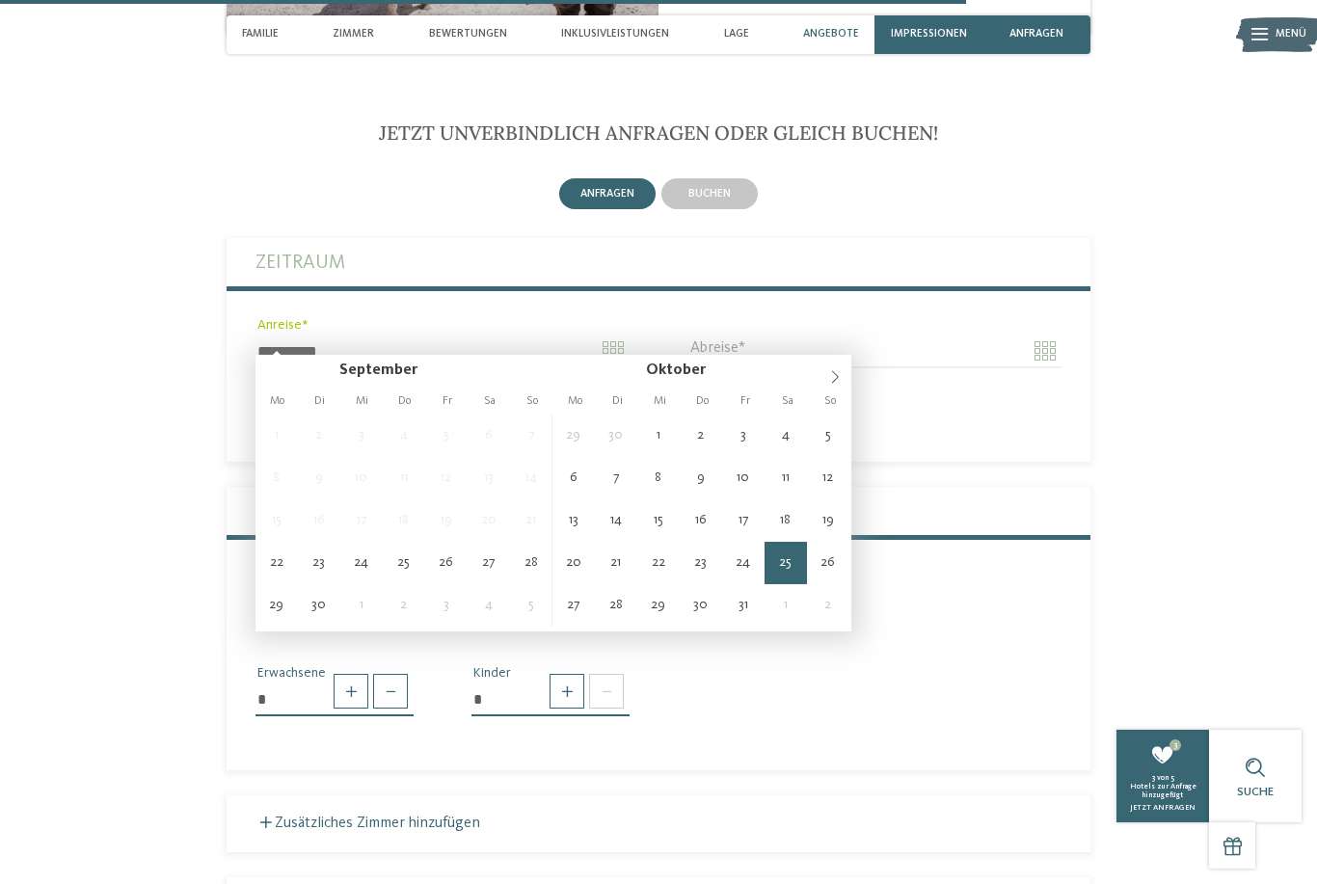
click at [837, 401] on span "So" at bounding box center [830, 401] width 42 height 12
click at [842, 367] on span at bounding box center [835, 371] width 33 height 33
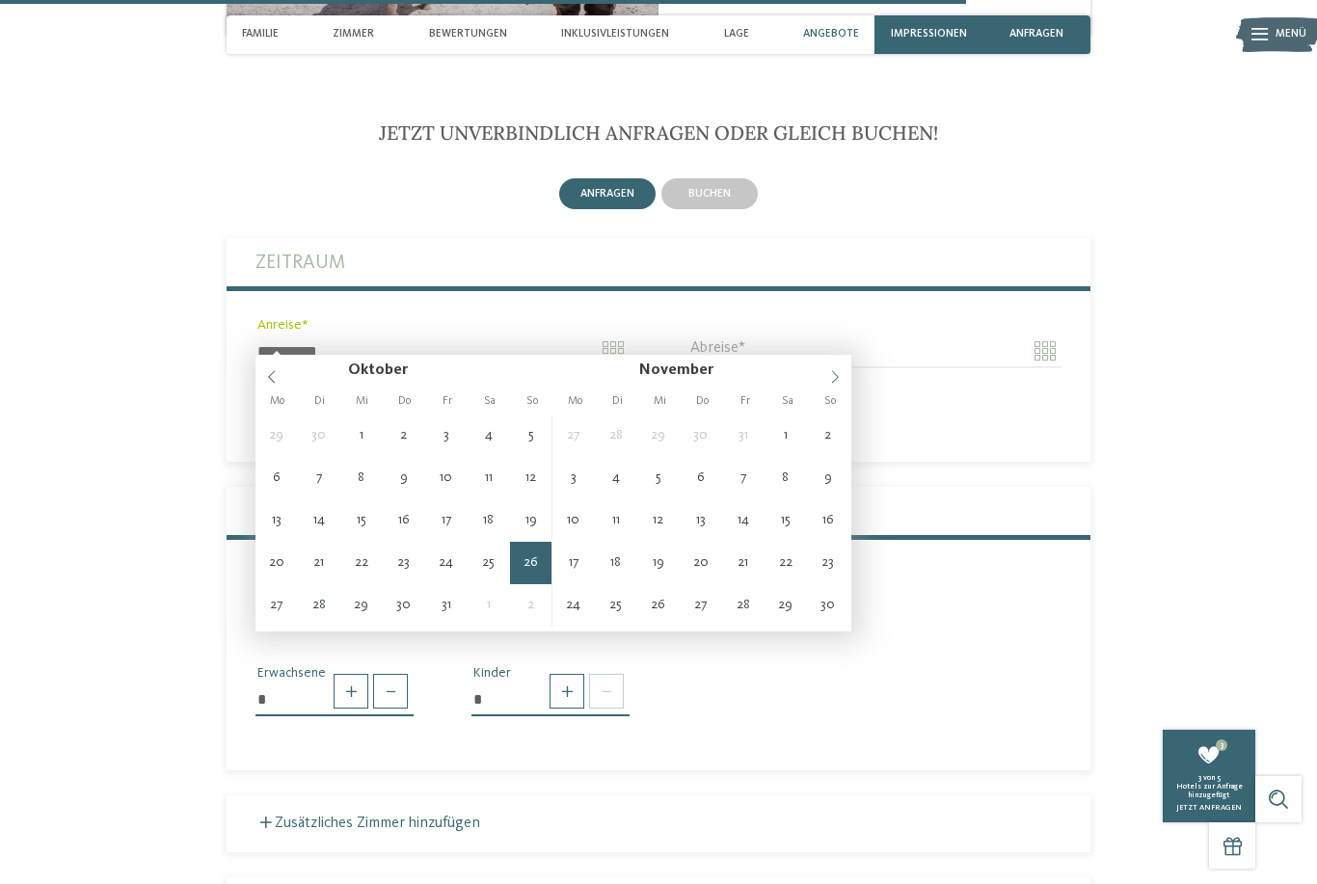
click at [840, 364] on span at bounding box center [835, 371] width 33 height 33
type input "**********"
type input "****"
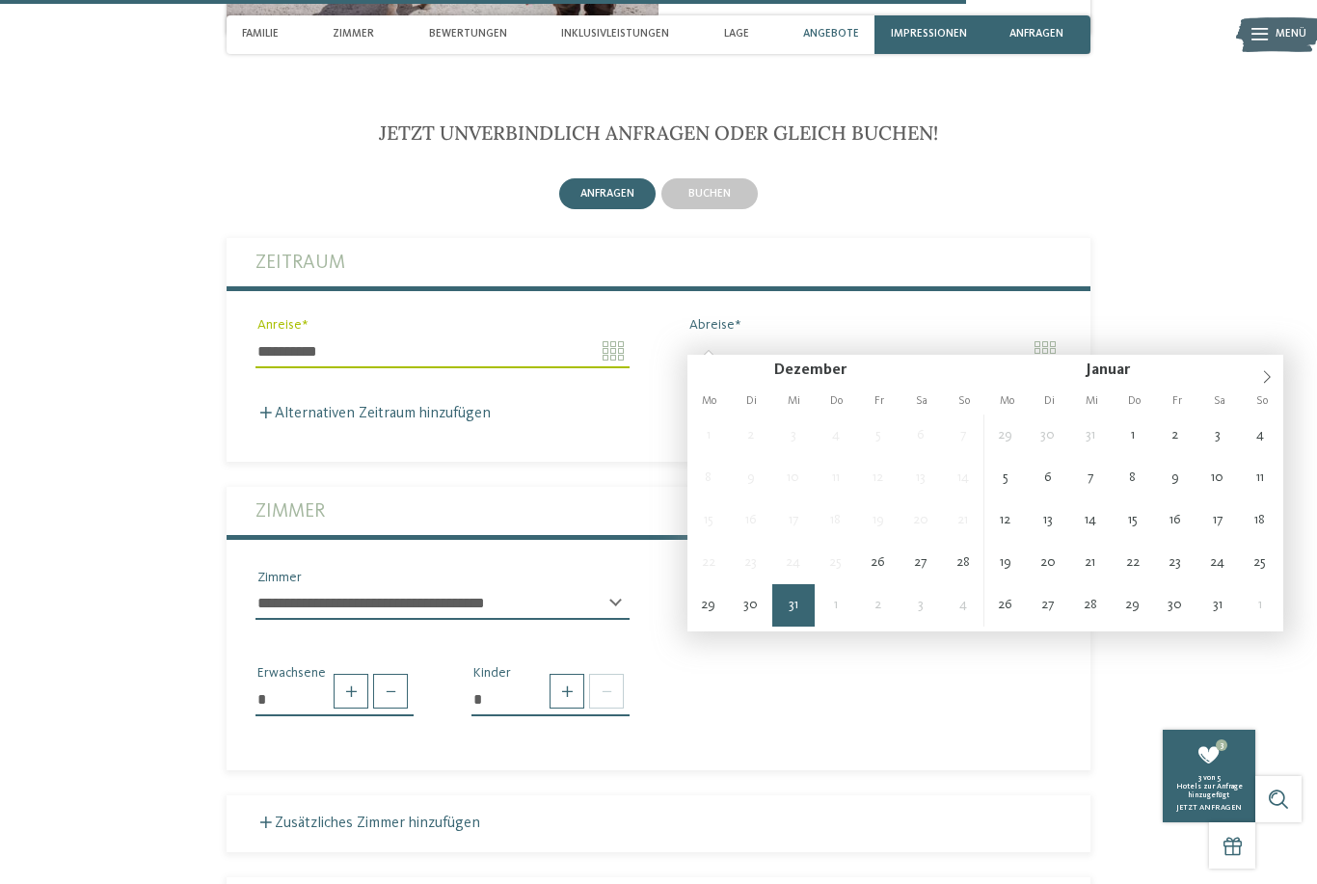
type input "**********"
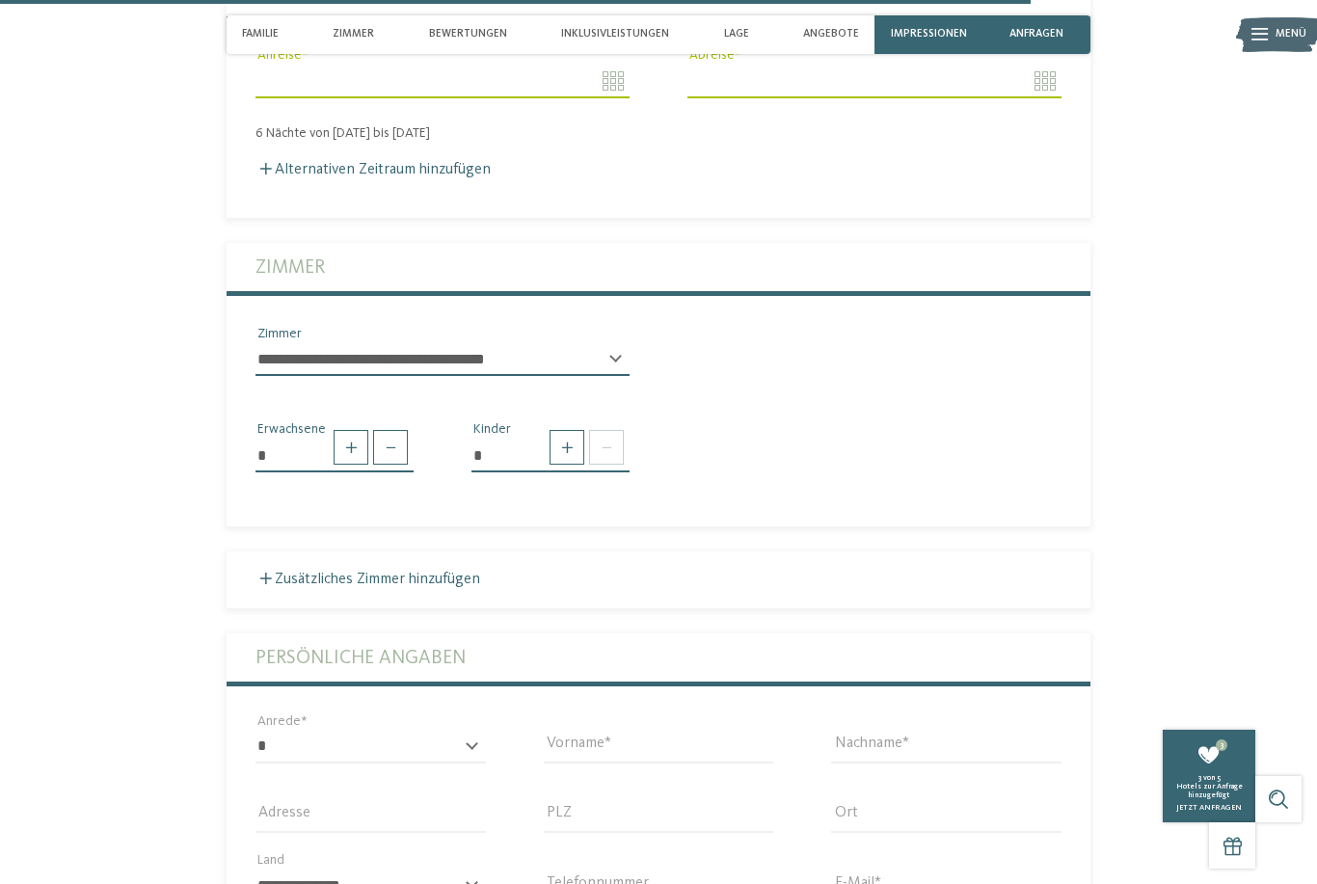
scroll to position [4344, 0]
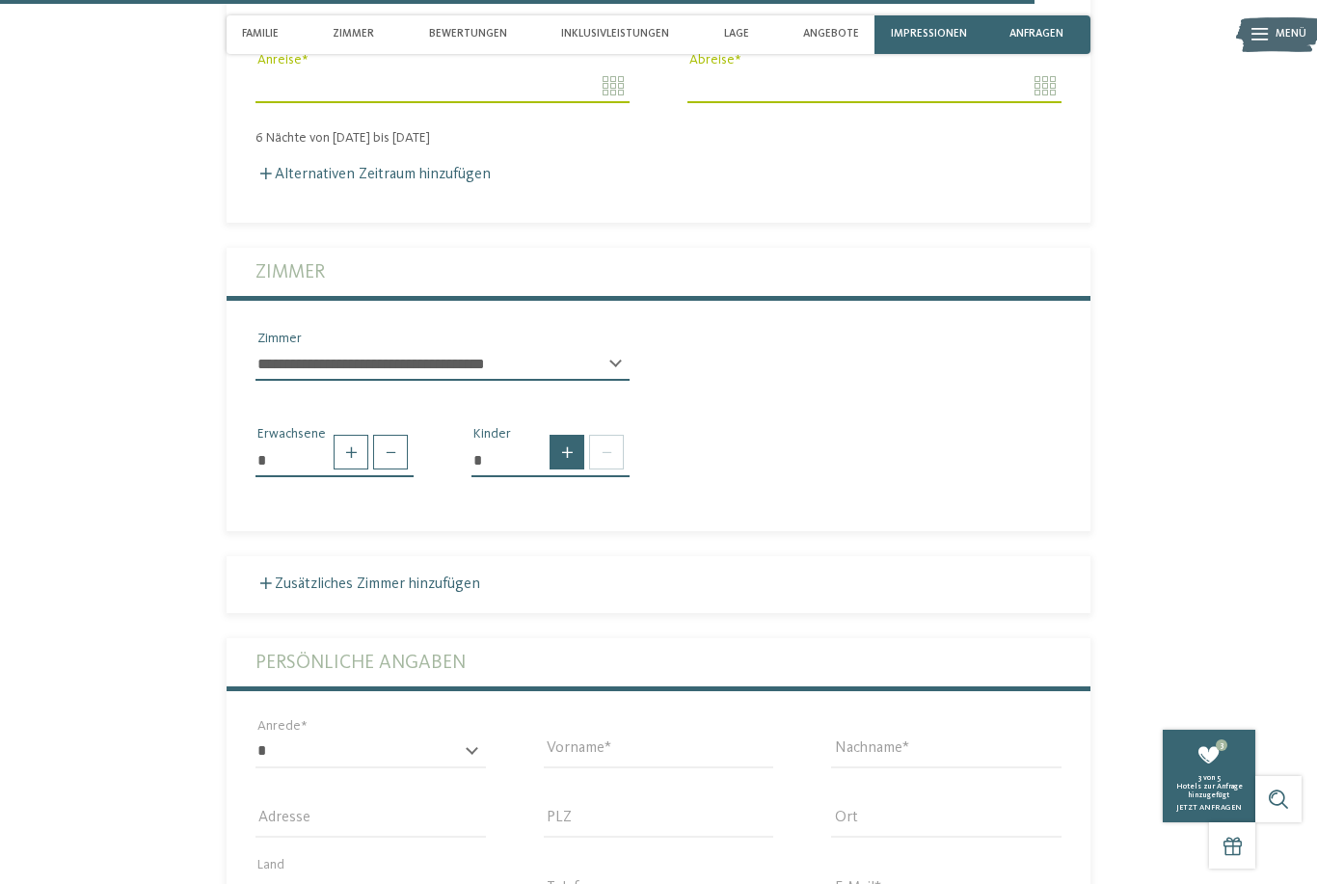
click at [559, 453] on span at bounding box center [567, 452] width 35 height 35
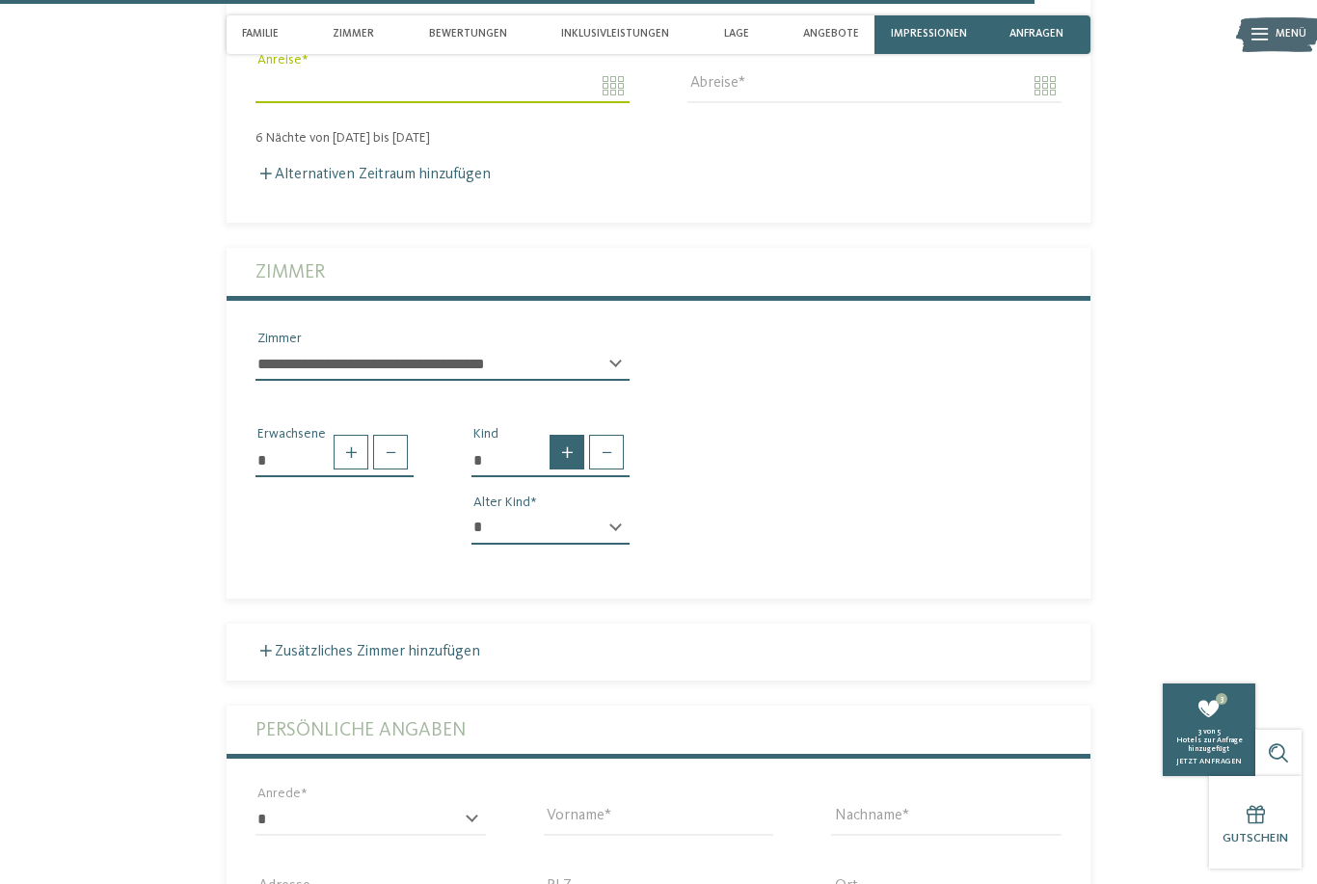
click at [569, 447] on span at bounding box center [567, 452] width 35 height 35
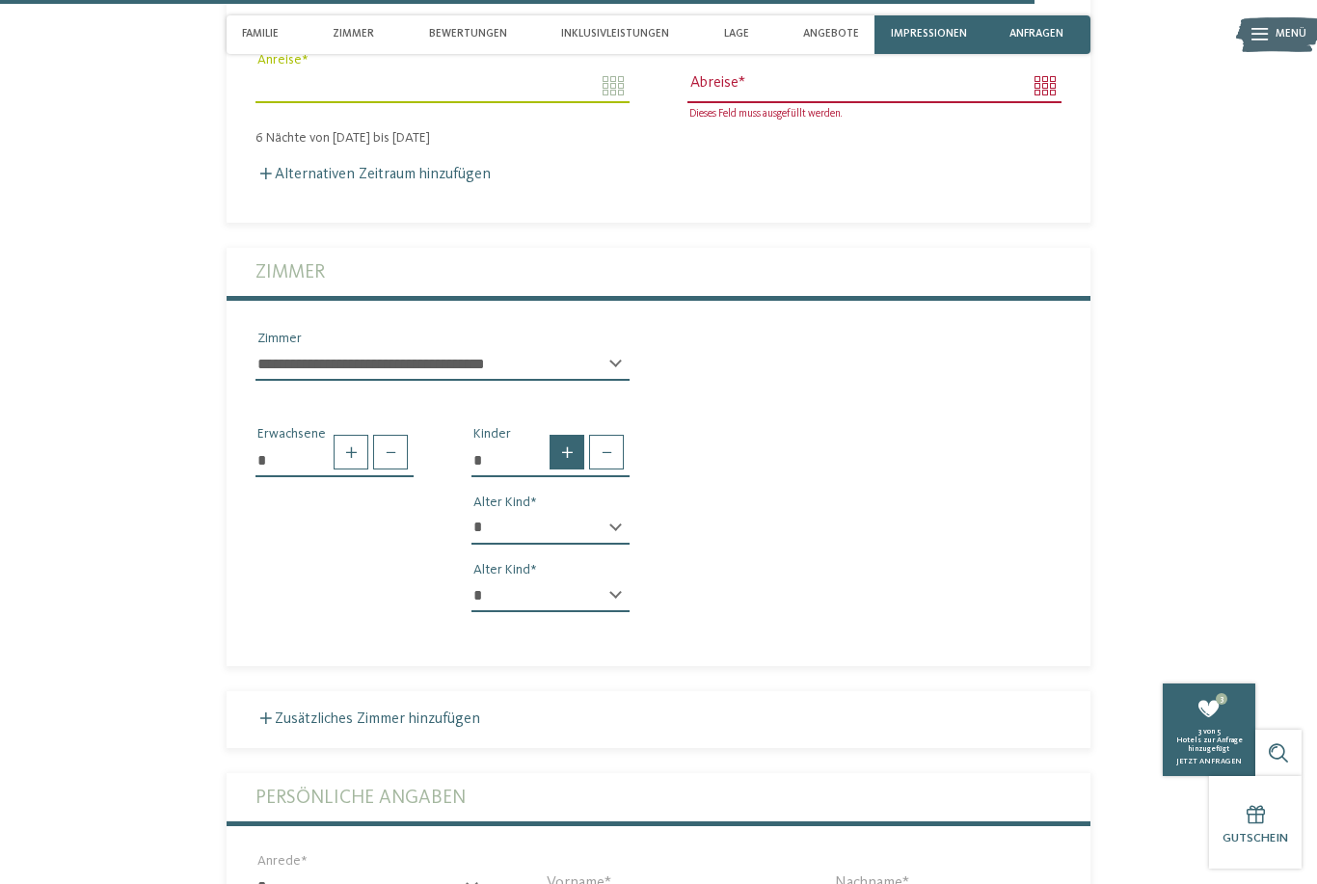
click at [557, 456] on span at bounding box center [567, 452] width 35 height 35
type input "*"
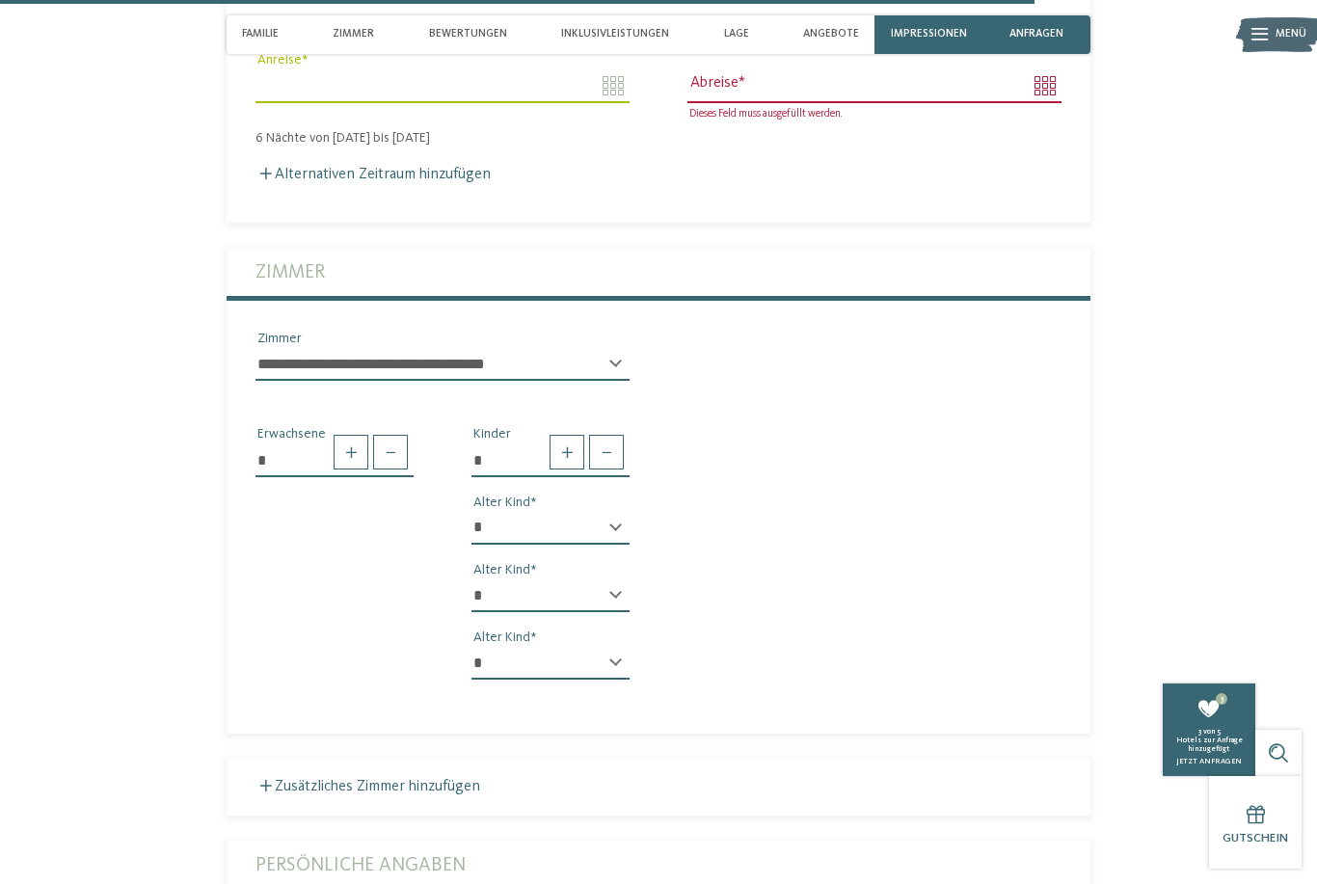
click at [606, 522] on select "* * * * * * * * * * * ** ** ** ** ** ** ** **" at bounding box center [551, 528] width 158 height 33
select select "*"
click at [580, 560] on div "* * * * * * * * * * * ** ** ** ** ** ** ** ** Alter Kind * * * * * * * * * * * …" at bounding box center [551, 603] width 158 height 183
click at [609, 581] on select "* * * * * * * * * * * ** ** ** ** ** ** ** **" at bounding box center [551, 596] width 158 height 33
select select "*"
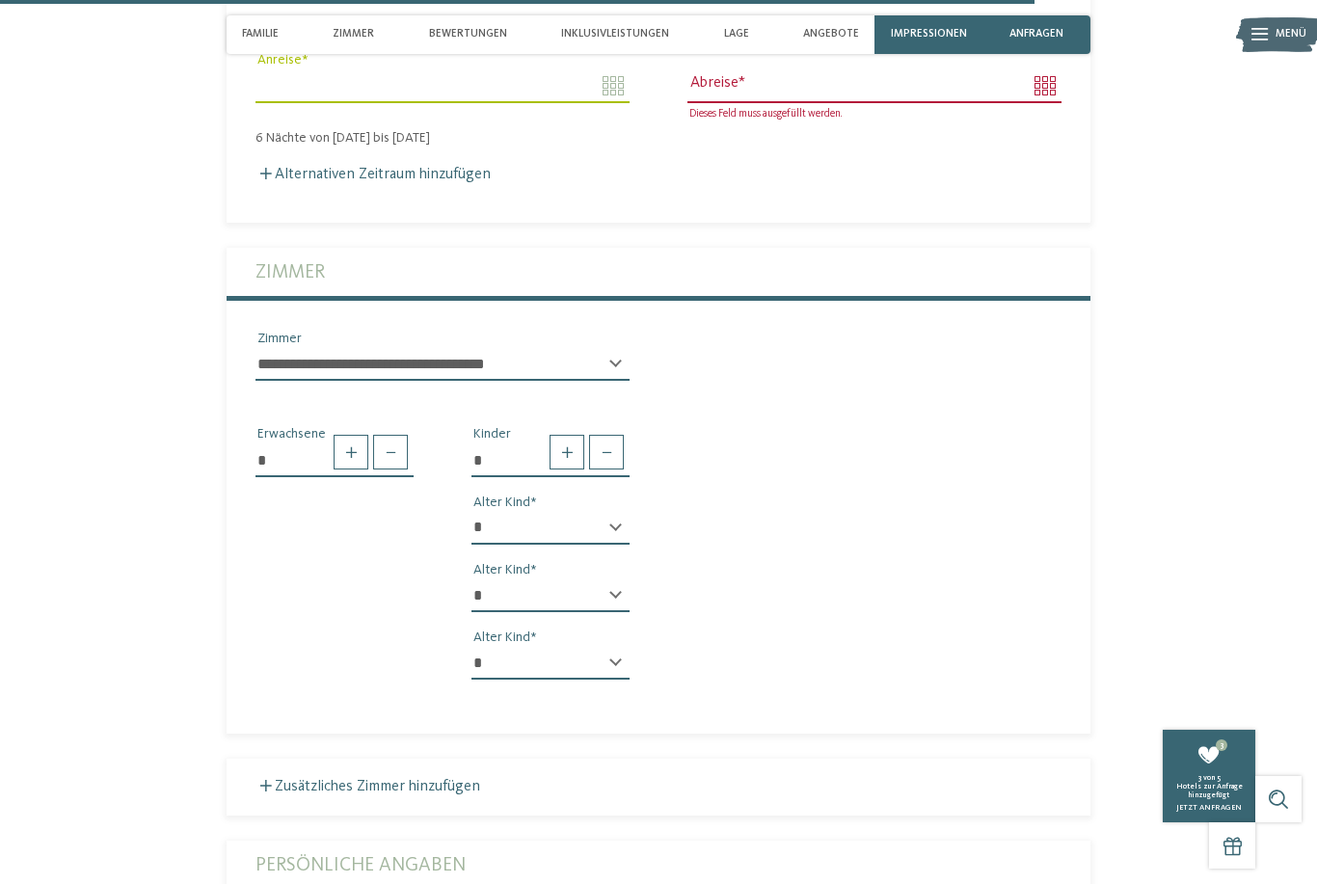
click at [613, 661] on select "* * * * * * * * * * * ** ** ** ** ** ** ** **" at bounding box center [551, 663] width 158 height 33
select select "*"
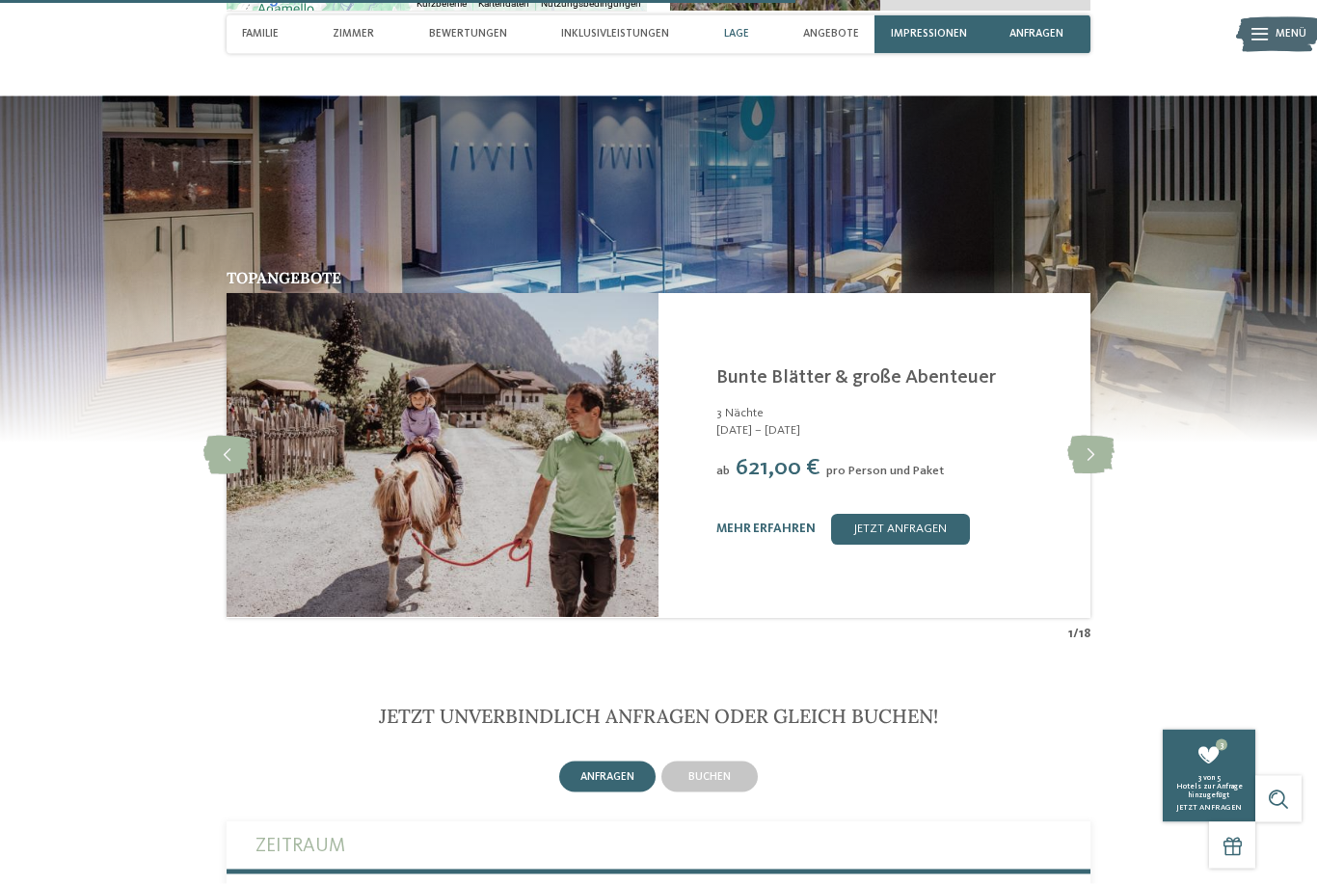
scroll to position [3496, 0]
